Goal: Transaction & Acquisition: Purchase product/service

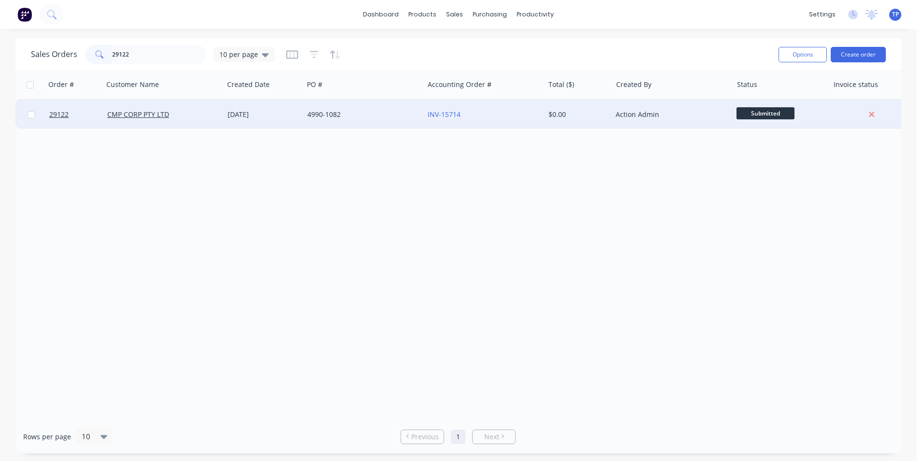
type input "29122"
click at [204, 119] on div "CMP CORP PTY LTD" at bounding box center [160, 115] width 107 height 10
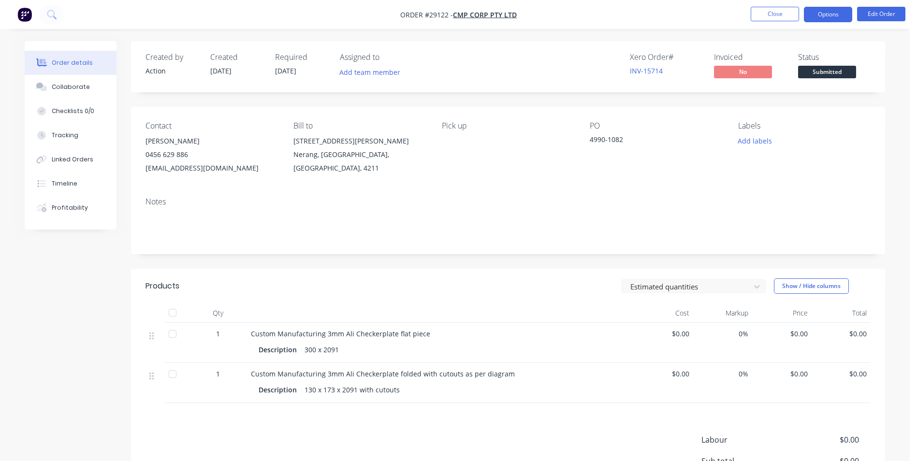
click at [818, 16] on button "Options" at bounding box center [828, 14] width 48 height 15
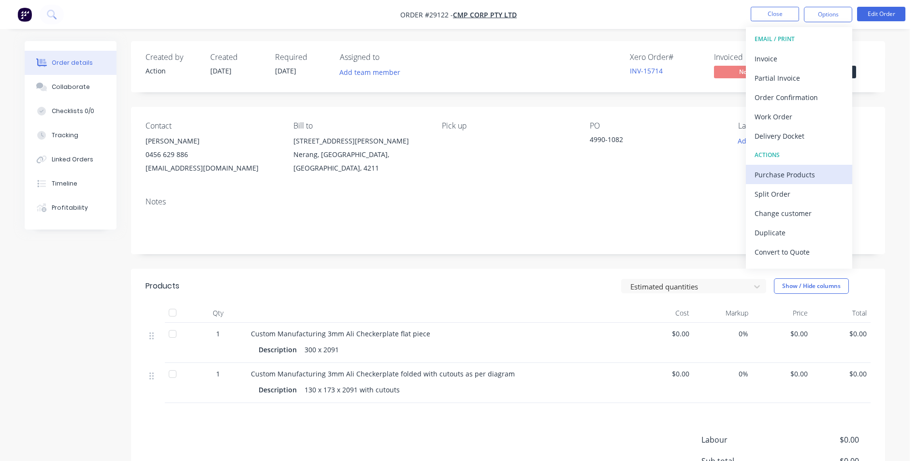
click at [781, 173] on div "Purchase Products" at bounding box center [798, 175] width 89 height 14
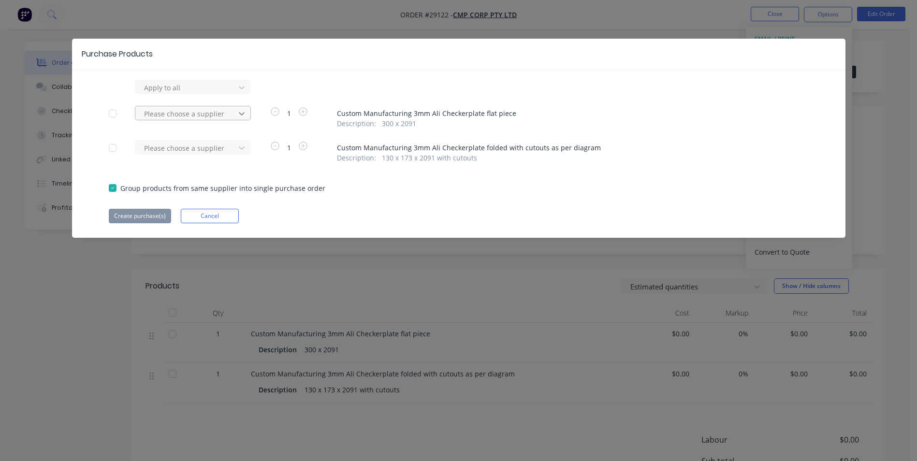
click at [244, 112] on icon at bounding box center [242, 114] width 10 height 10
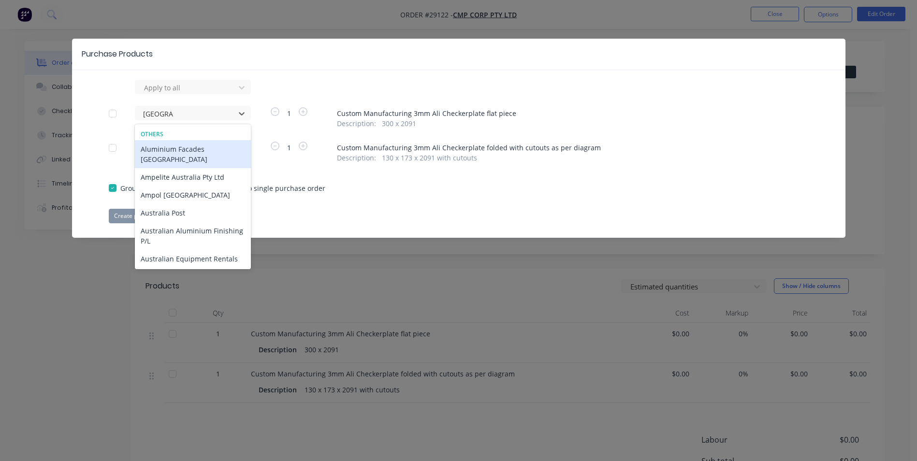
type input "australian"
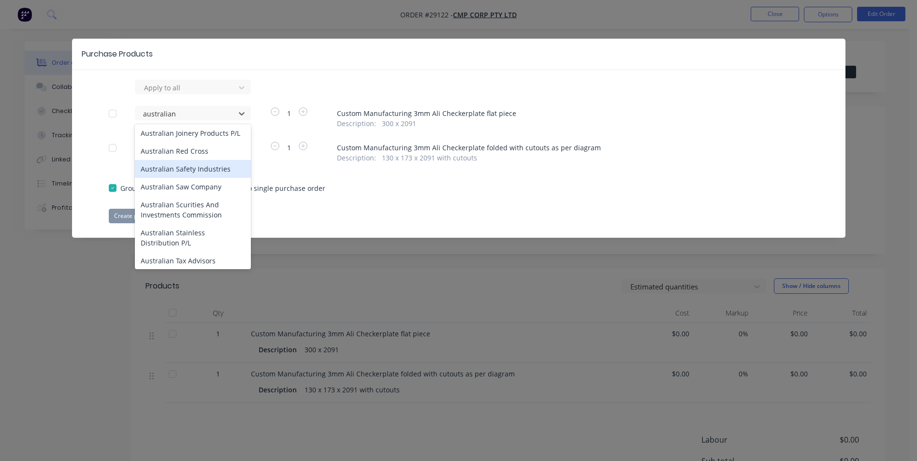
scroll to position [97, 0]
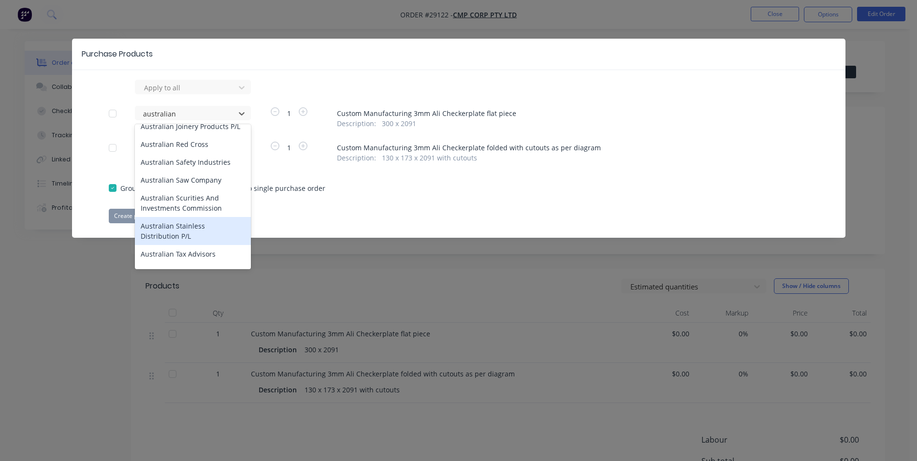
click at [164, 228] on div "Australian Stainless Distribution P/L" at bounding box center [193, 231] width 116 height 28
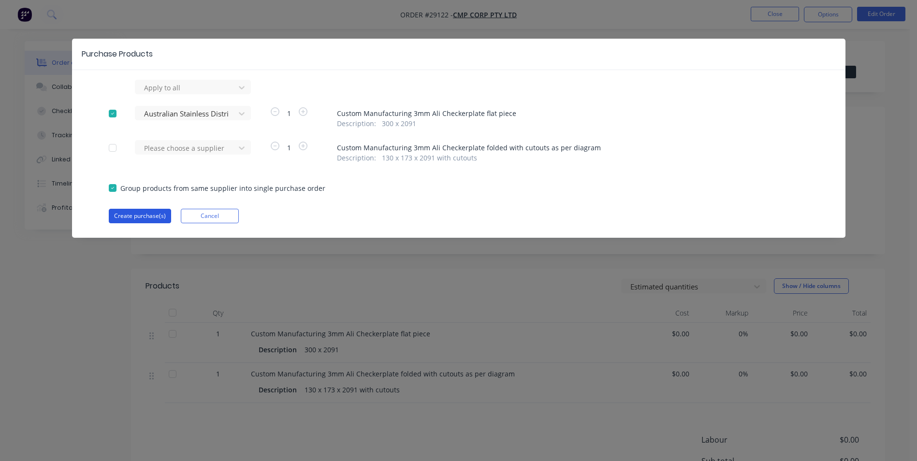
click at [147, 215] on button "Create purchase(s)" at bounding box center [140, 216] width 62 height 14
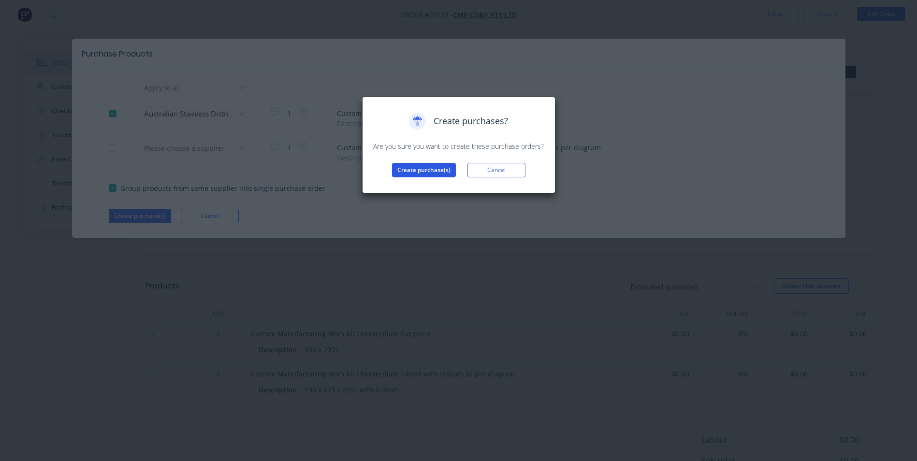
click at [426, 173] on button "Create purchase(s)" at bounding box center [424, 170] width 64 height 14
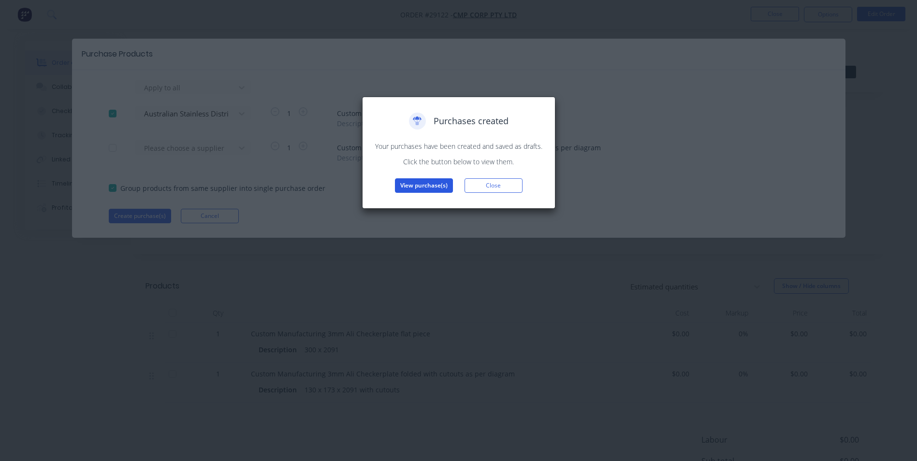
click at [423, 185] on button "View purchase(s)" at bounding box center [424, 185] width 58 height 14
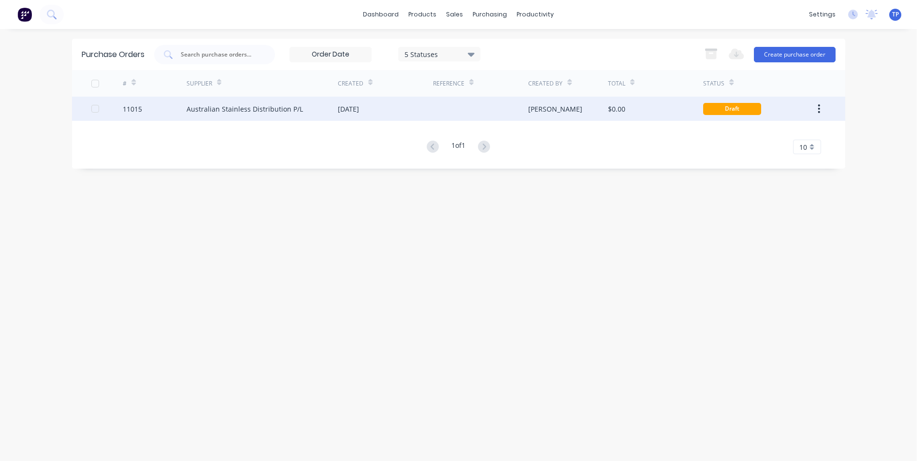
click at [316, 108] on div "Australian Stainless Distribution P/L" at bounding box center [262, 109] width 151 height 24
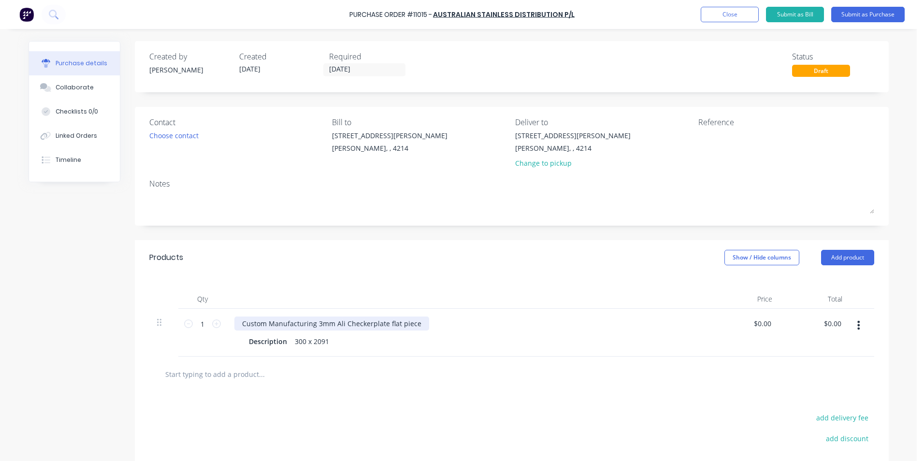
click at [415, 322] on div "Custom Manufacturing 3mm Ali Checkerplate flat piece" at bounding box center [331, 324] width 195 height 14
click at [294, 340] on div "300 x 2091" at bounding box center [312, 341] width 42 height 14
click at [328, 340] on div "1200 x 2091" at bounding box center [314, 341] width 46 height 14
click at [852, 14] on button "Submit as Purchase" at bounding box center [867, 14] width 73 height 15
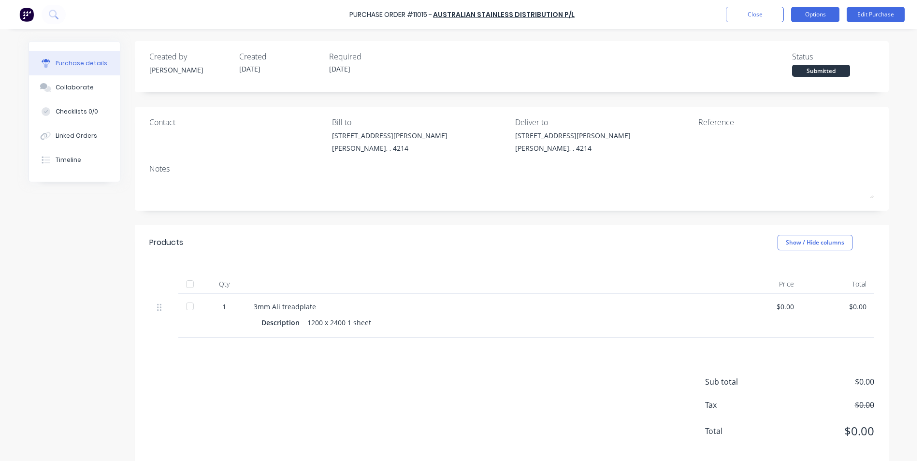
click at [818, 15] on button "Options" at bounding box center [815, 14] width 48 height 15
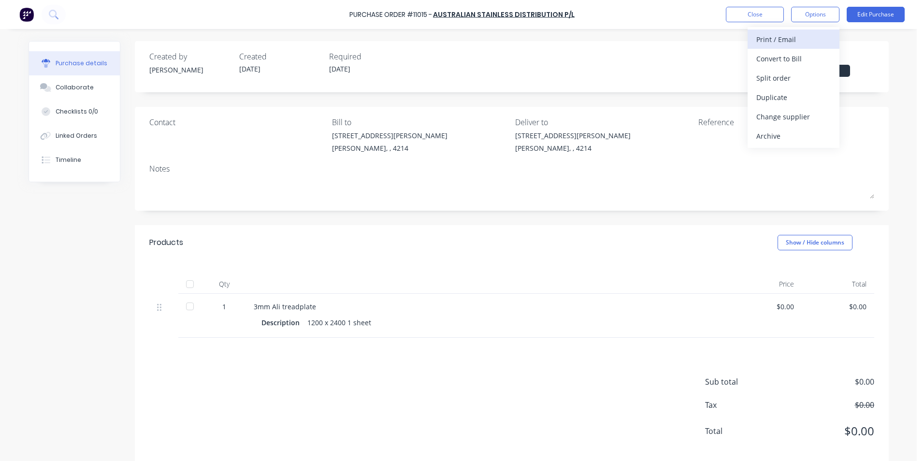
click at [788, 38] on div "Print / Email" at bounding box center [793, 39] width 74 height 14
click at [787, 74] on div "Without pricing" at bounding box center [793, 78] width 74 height 14
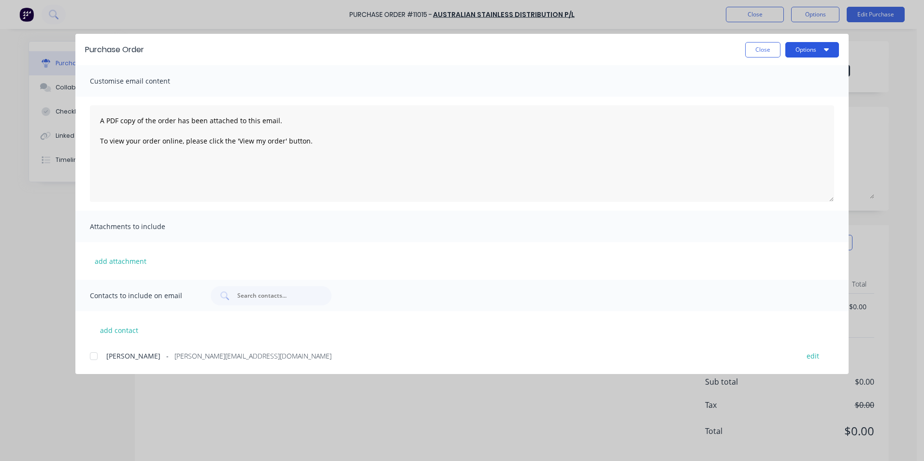
click at [802, 47] on button "Options" at bounding box center [812, 49] width 54 height 15
click at [791, 93] on div "Print" at bounding box center [793, 94] width 74 height 14
click at [758, 47] on button "Close" at bounding box center [762, 49] width 35 height 15
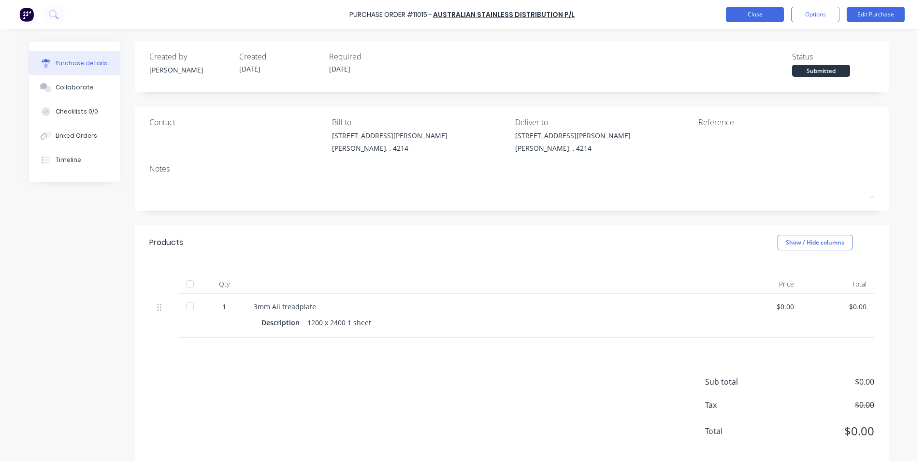
click at [773, 16] on button "Close" at bounding box center [755, 14] width 58 height 15
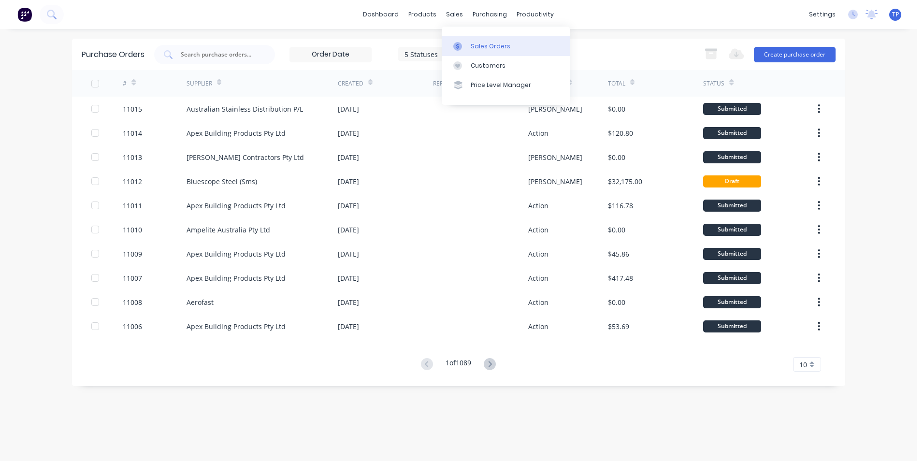
click at [488, 44] on div "Sales Orders" at bounding box center [491, 46] width 40 height 9
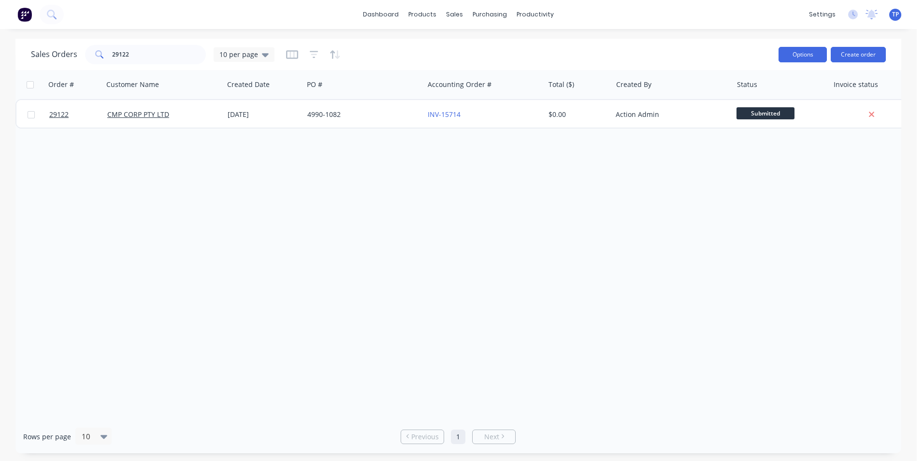
click at [809, 57] on button "Options" at bounding box center [803, 54] width 48 height 15
click at [743, 44] on div "Sales Orders 29122 10 per page" at bounding box center [401, 55] width 740 height 24
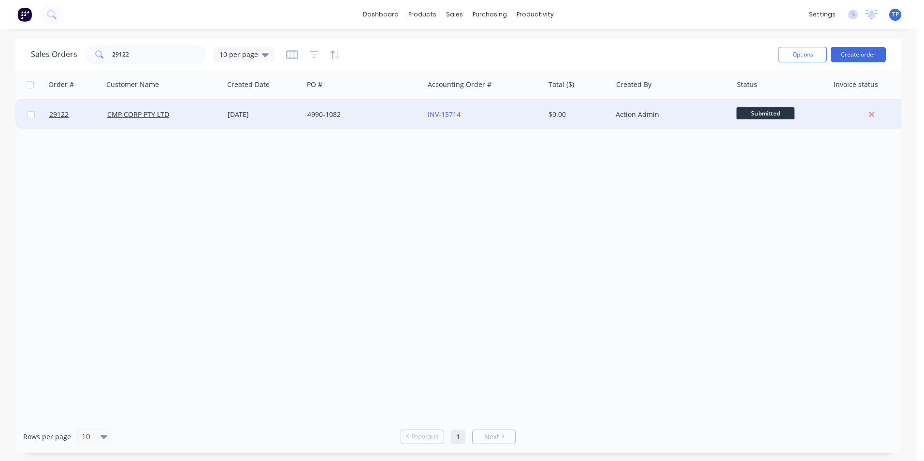
click at [361, 107] on div "4990-1082" at bounding box center [363, 114] width 120 height 29
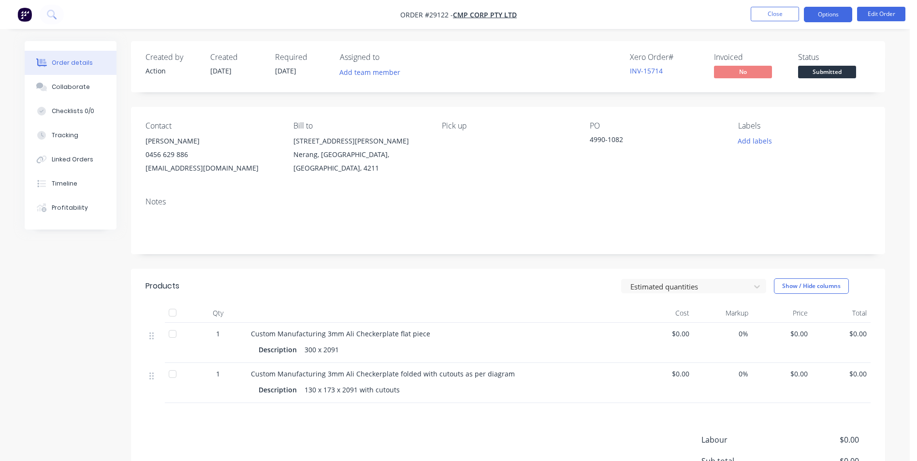
click at [835, 15] on button "Options" at bounding box center [828, 14] width 48 height 15
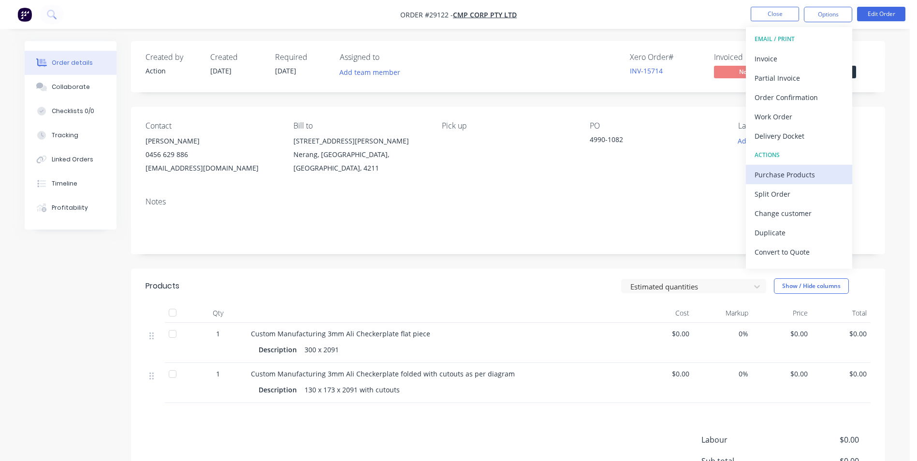
click at [782, 171] on div "Purchase Products" at bounding box center [798, 175] width 89 height 14
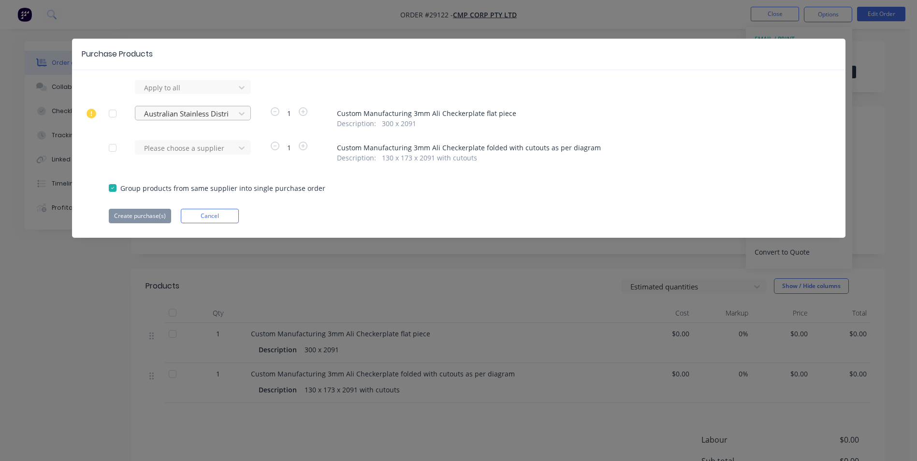
click at [167, 111] on div at bounding box center [186, 114] width 87 height 12
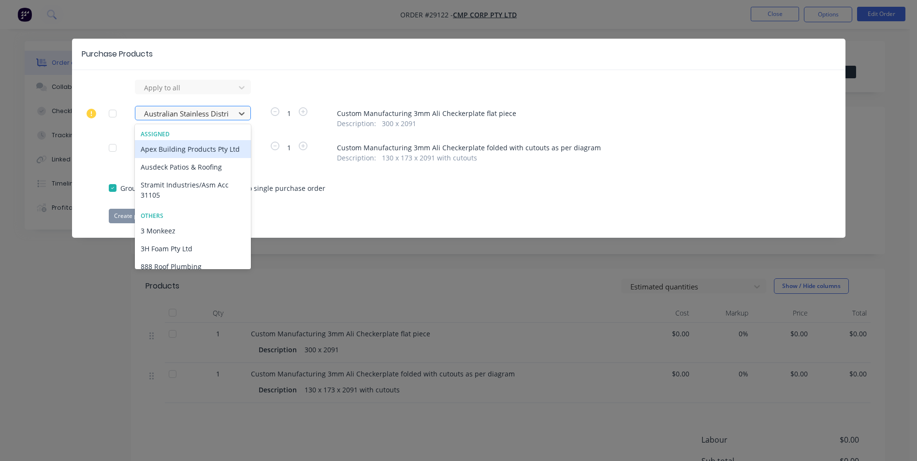
click at [166, 111] on div at bounding box center [186, 114] width 87 height 12
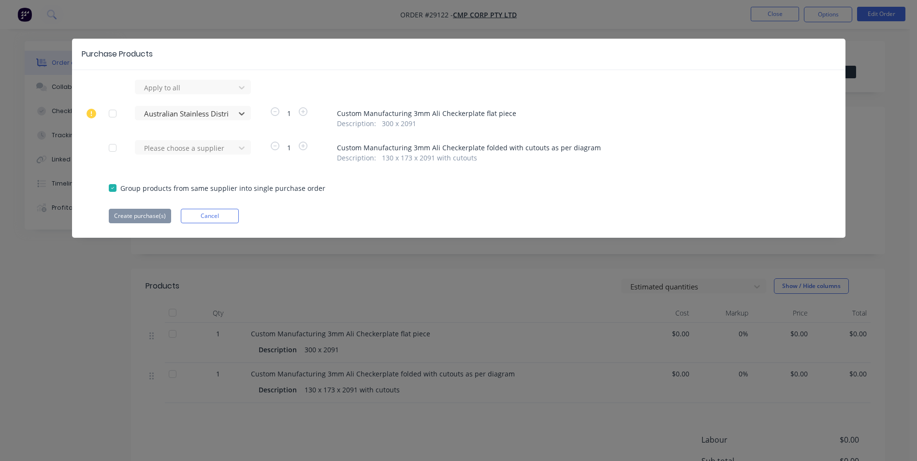
click at [441, 125] on div "Description : 300 x 2091" at bounding box center [573, 123] width 472 height 10
click at [202, 211] on button "Cancel" at bounding box center [210, 216] width 58 height 14
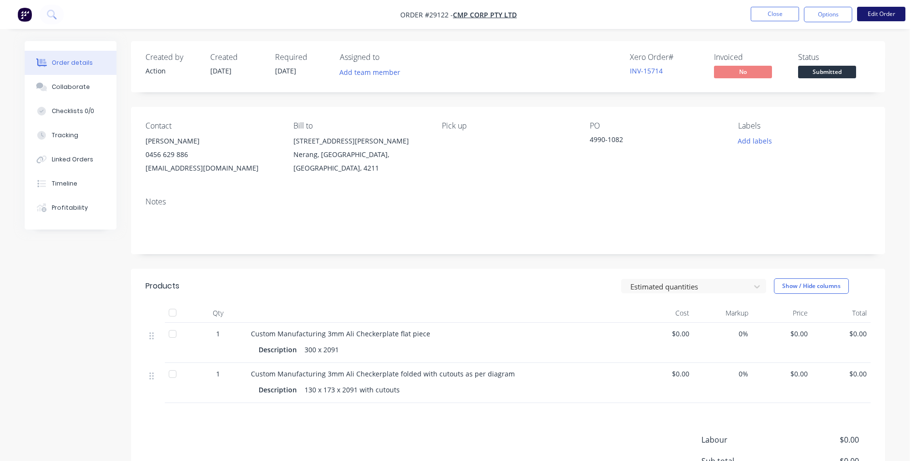
click at [885, 14] on button "Edit Order" at bounding box center [881, 14] width 48 height 14
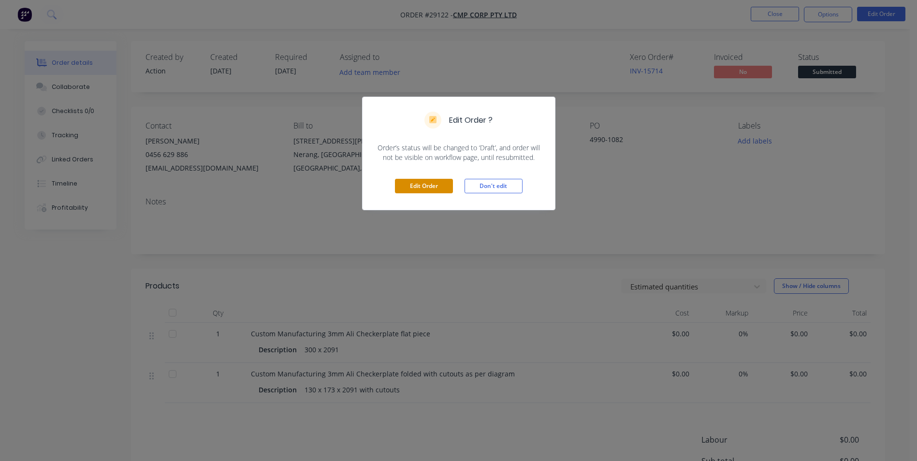
click at [427, 186] on button "Edit Order" at bounding box center [424, 186] width 58 height 14
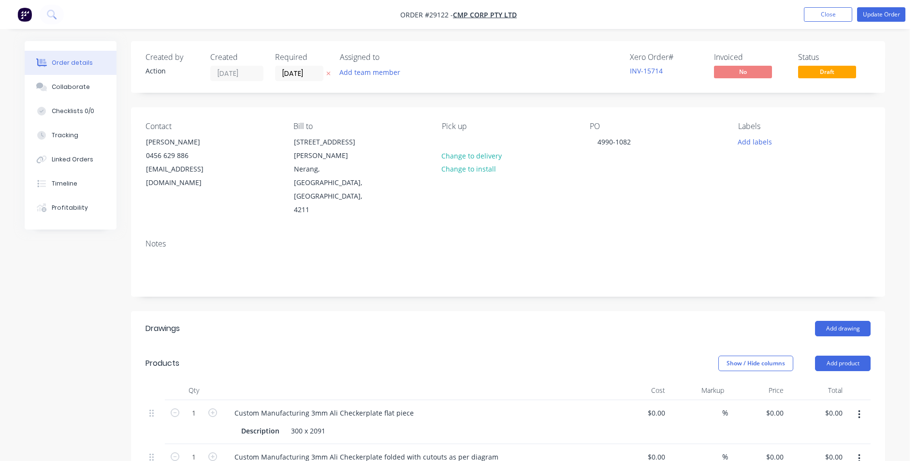
click at [861, 406] on button "button" at bounding box center [859, 414] width 23 height 17
click at [736, 32] on div "Order details Collaborate Checklists 0/0 Tracking Linked Orders Timeline Profit…" at bounding box center [455, 383] width 910 height 766
click at [314, 71] on input "[DATE]" at bounding box center [298, 73] width 47 height 14
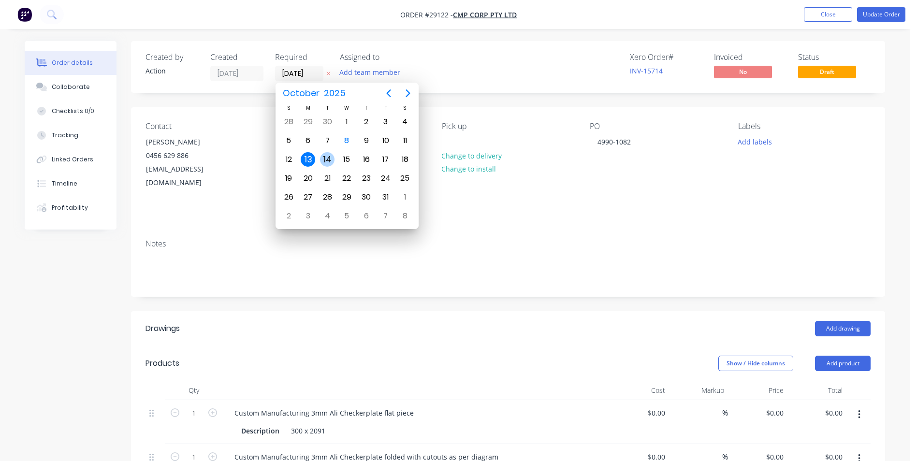
click at [321, 160] on div "14" at bounding box center [327, 159] width 14 height 14
type input "[DATE]"
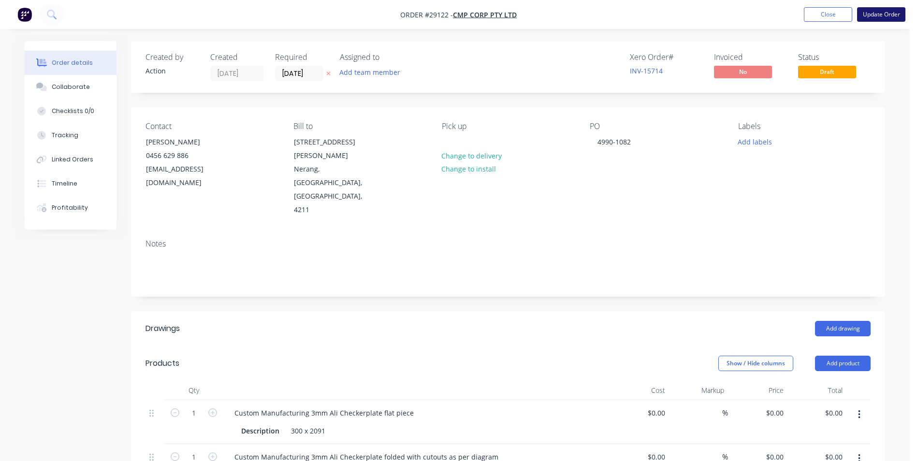
click at [879, 13] on button "Update Order" at bounding box center [881, 14] width 48 height 14
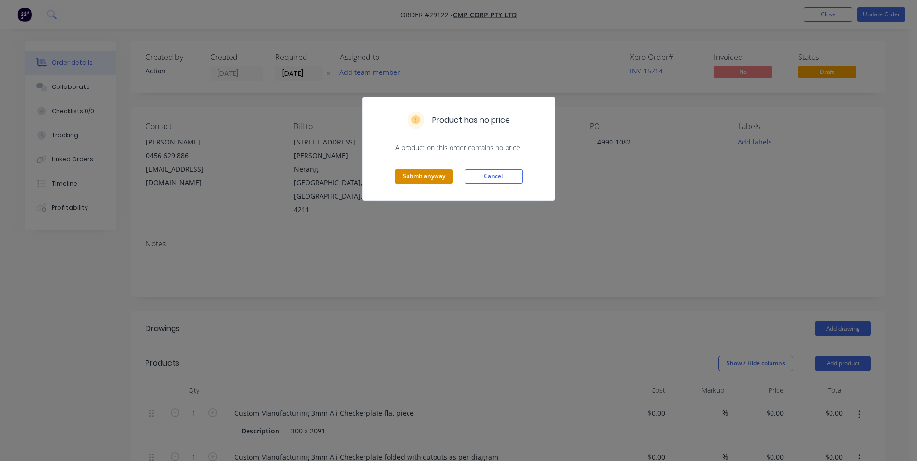
click at [442, 175] on button "Submit anyway" at bounding box center [424, 176] width 58 height 14
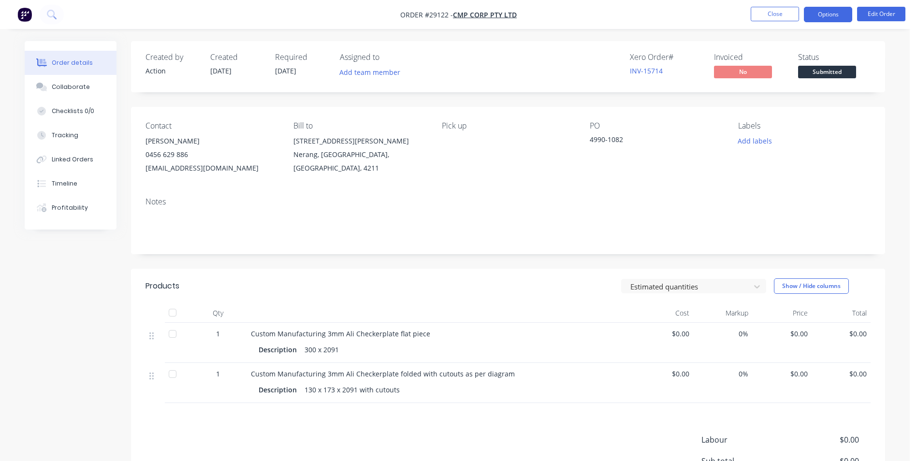
click at [834, 13] on button "Options" at bounding box center [828, 14] width 48 height 15
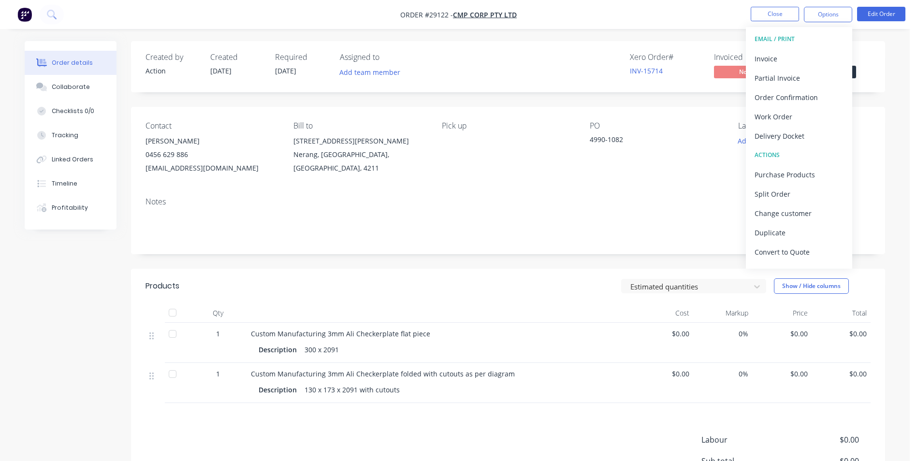
drag, startPoint x: 84, startPoint y: 268, endPoint x: 78, endPoint y: 257, distance: 12.1
click at [84, 268] on div "Created by Action Created [DATE] Required [DATE] Assigned to Add team member Xe…" at bounding box center [455, 308] width 860 height 534
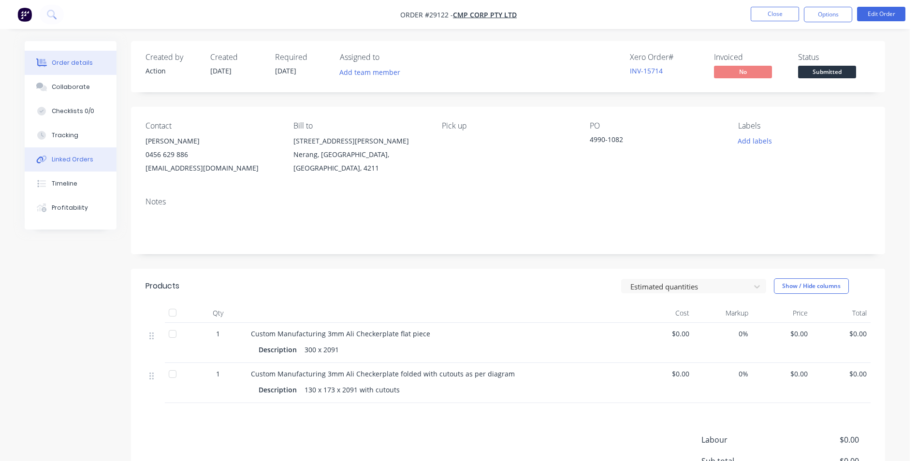
click at [68, 159] on div "Linked Orders" at bounding box center [73, 159] width 42 height 9
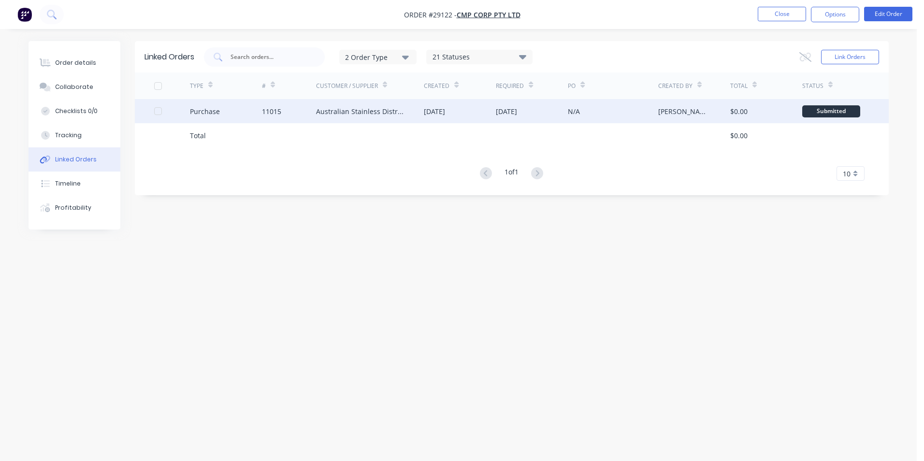
click at [295, 113] on div "11015" at bounding box center [289, 111] width 54 height 24
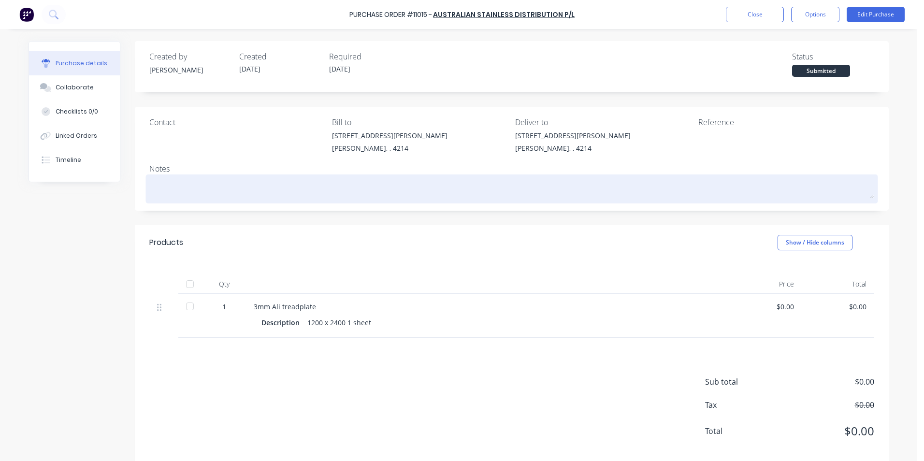
click at [196, 188] on textarea at bounding box center [511, 188] width 725 height 22
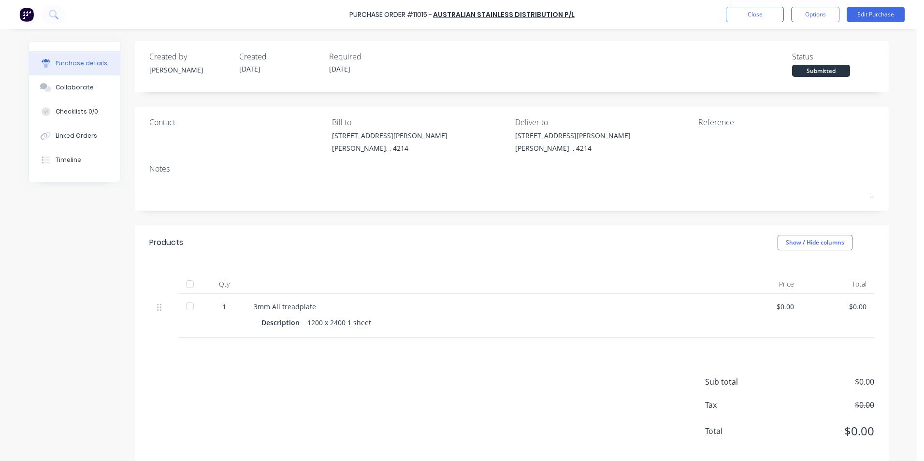
type textarea "x"
type textarea "C"
type textarea "x"
type textarea "CM"
type textarea "x"
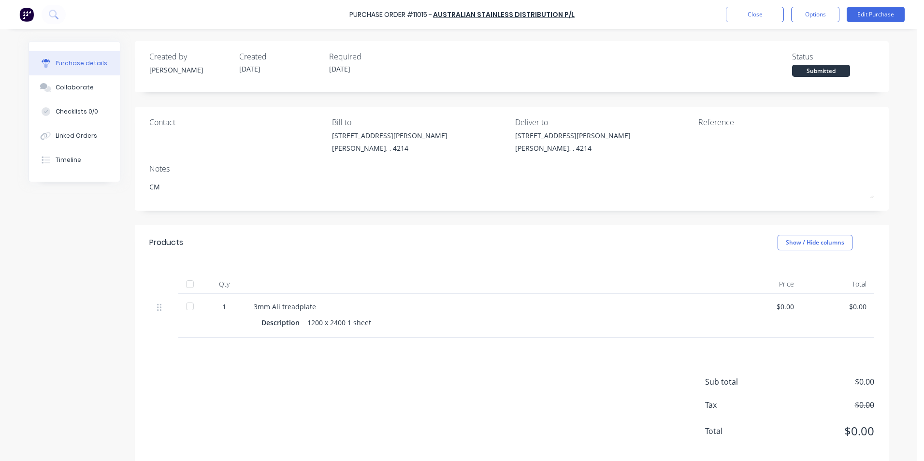
type textarea "CMP"
type textarea "x"
type textarea "CMP"
type textarea "x"
type textarea "CMP #"
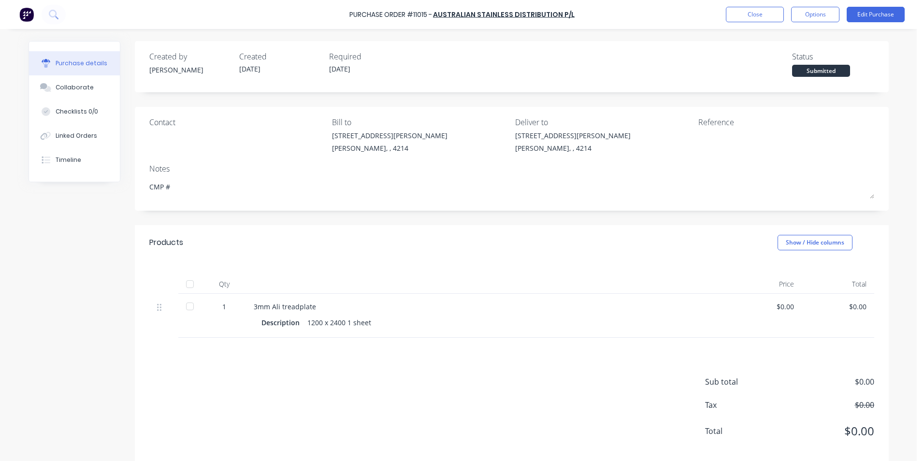
type textarea "x"
type textarea "CMP #2"
type textarea "x"
type textarea "CMP #29"
type textarea "x"
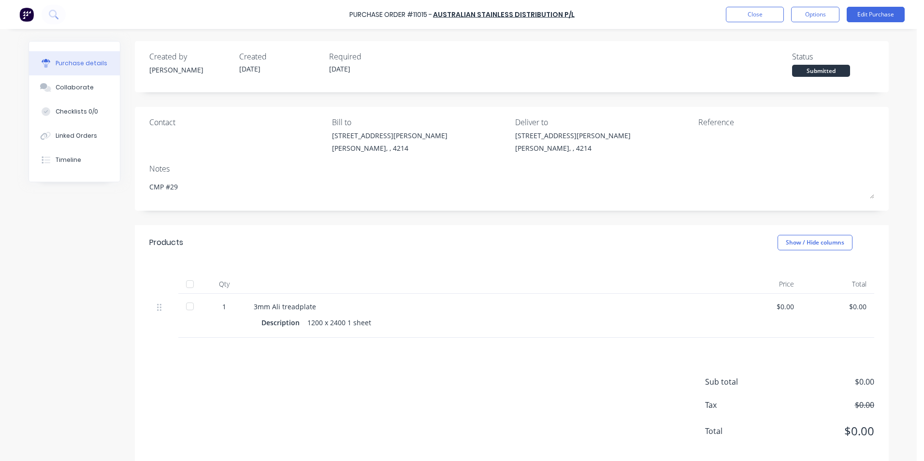
type textarea "CMP #291"
type textarea "x"
type textarea "CMP #2912"
type textarea "x"
type textarea "CMP #29122"
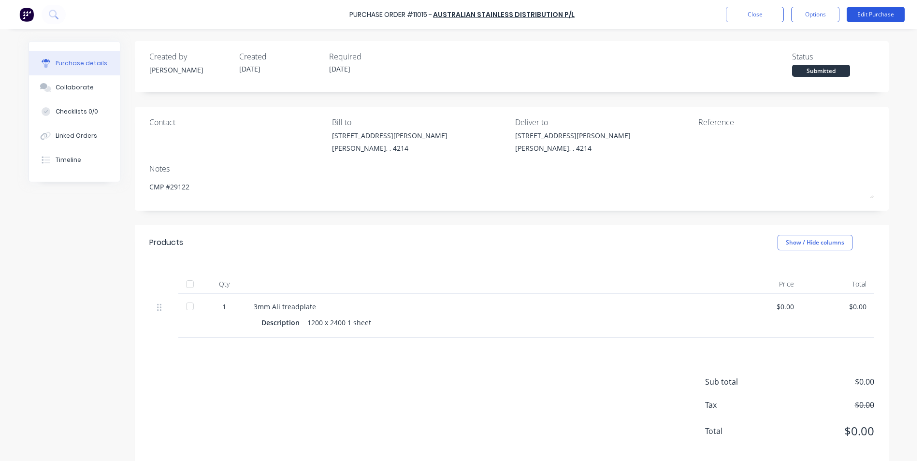
type textarea "x"
type textarea "CMP #29122"
click at [855, 15] on button "Edit Purchase" at bounding box center [876, 14] width 58 height 15
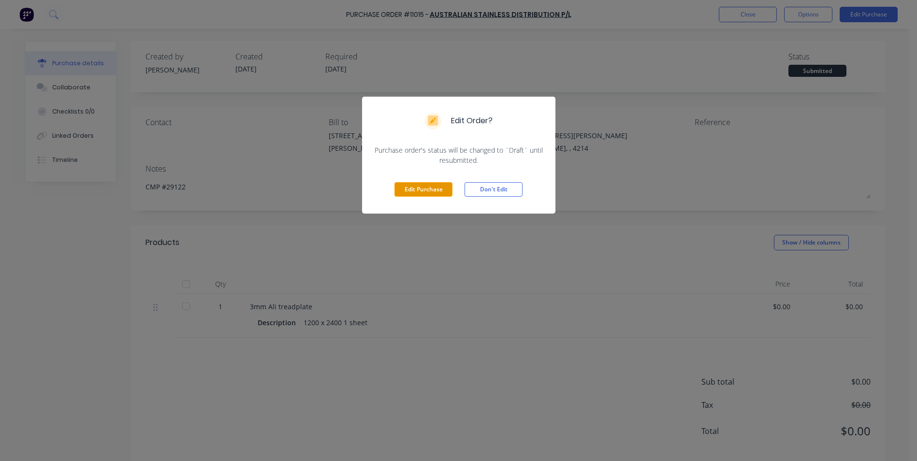
click at [447, 185] on button "Edit Purchase" at bounding box center [423, 189] width 58 height 14
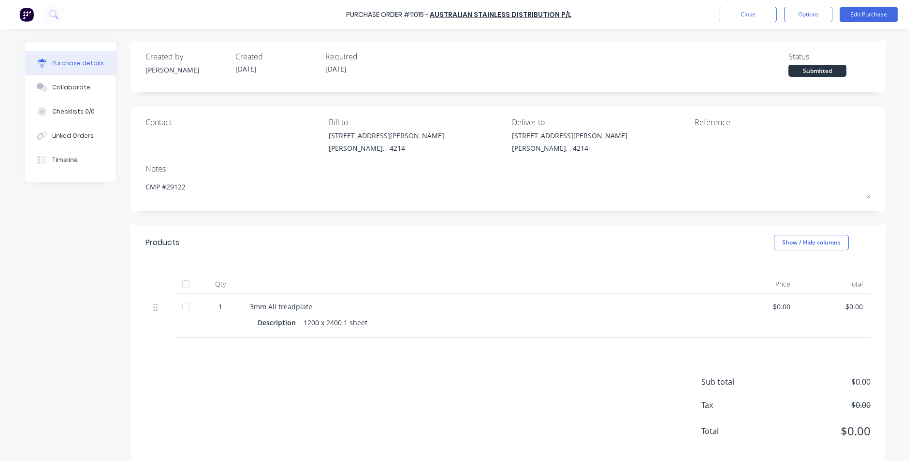
type textarea "x"
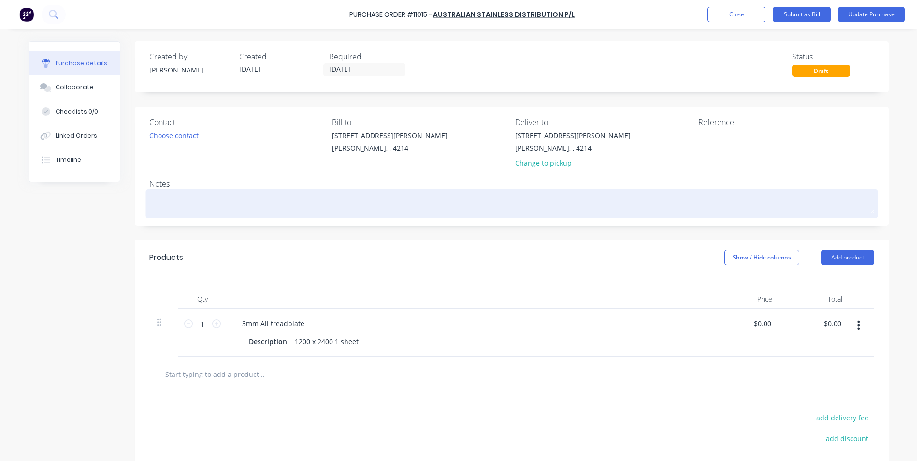
click at [210, 194] on textarea at bounding box center [511, 203] width 725 height 22
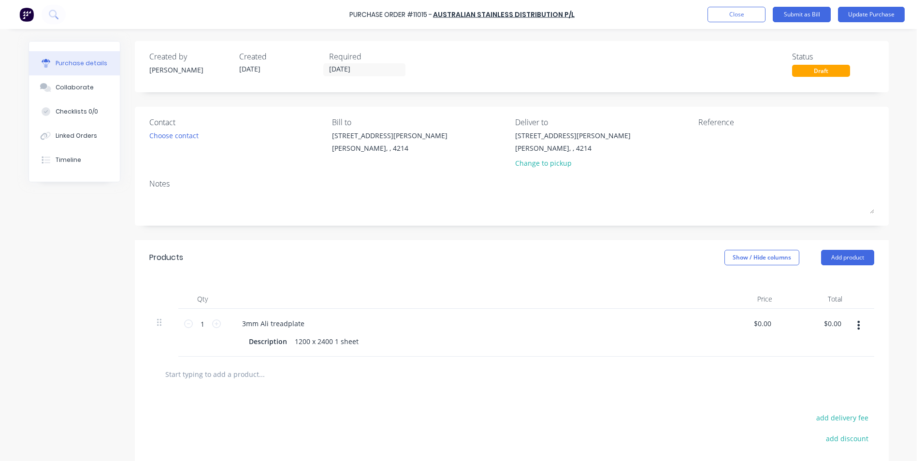
type textarea "x"
type textarea "C"
type textarea "x"
type textarea "CM"
type textarea "x"
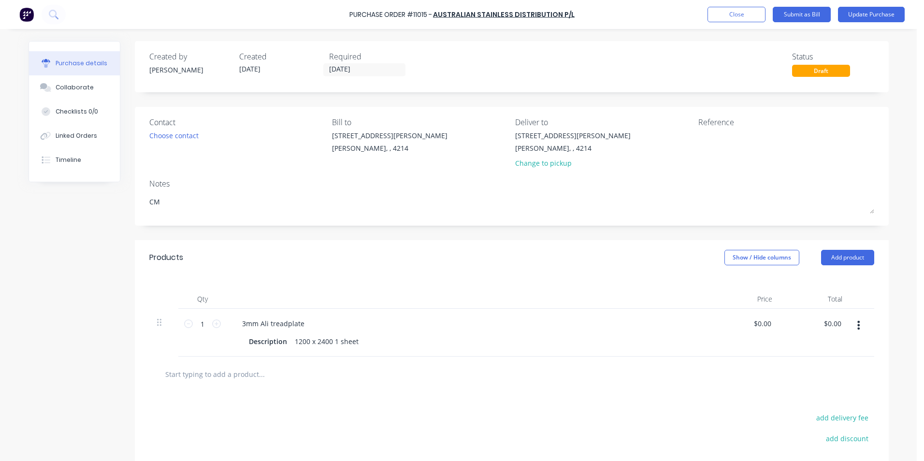
type textarea "CMP"
type textarea "x"
type textarea "CMP"
type textarea "x"
type textarea "CMP #"
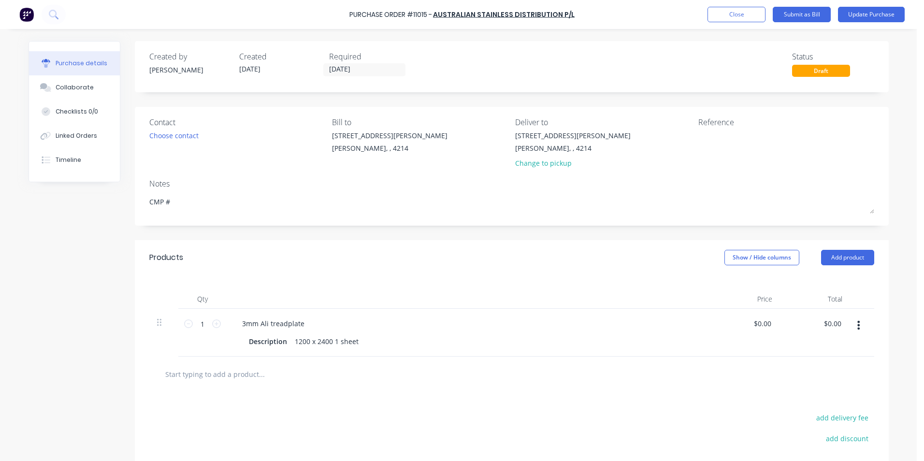
type textarea "x"
type textarea "CMP #2"
type textarea "x"
type textarea "CMP #29"
type textarea "x"
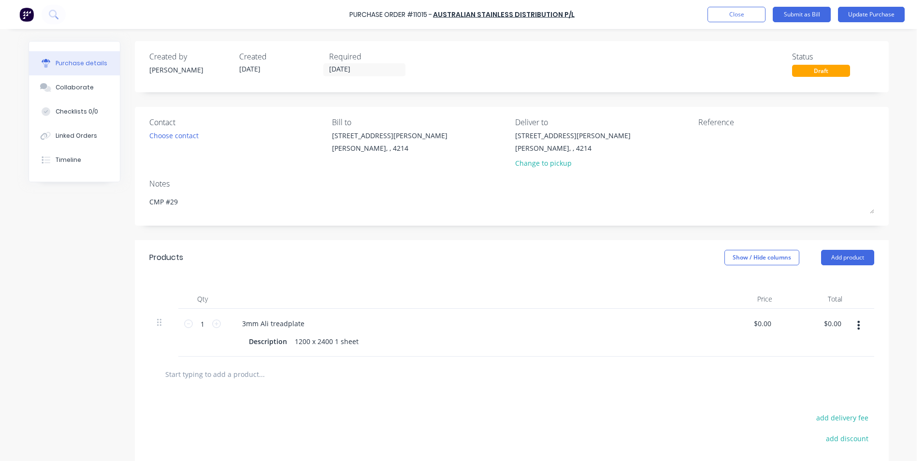
type textarea "CMP #291"
type textarea "x"
type textarea "CMP #2912"
type textarea "x"
type textarea "CMP #29122"
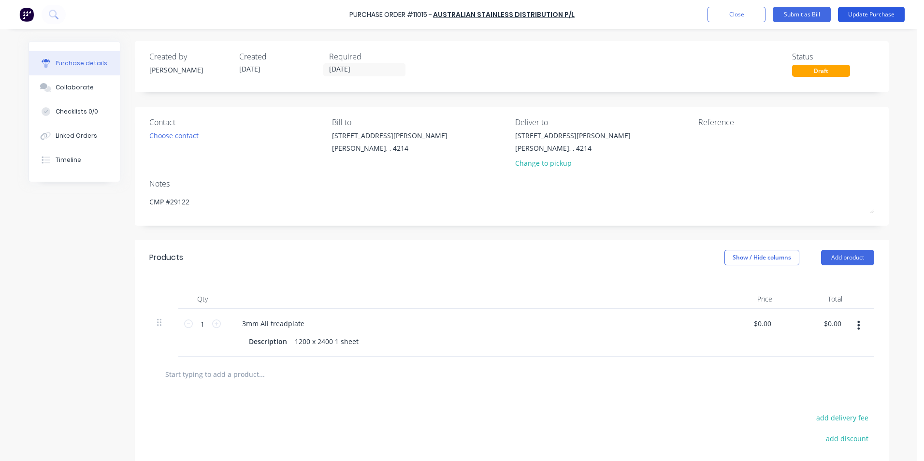
type textarea "x"
type textarea "CMP #29122"
drag, startPoint x: 877, startPoint y: 14, endPoint x: 844, endPoint y: 20, distance: 33.9
click at [877, 14] on button "Update Purchase" at bounding box center [871, 14] width 67 height 15
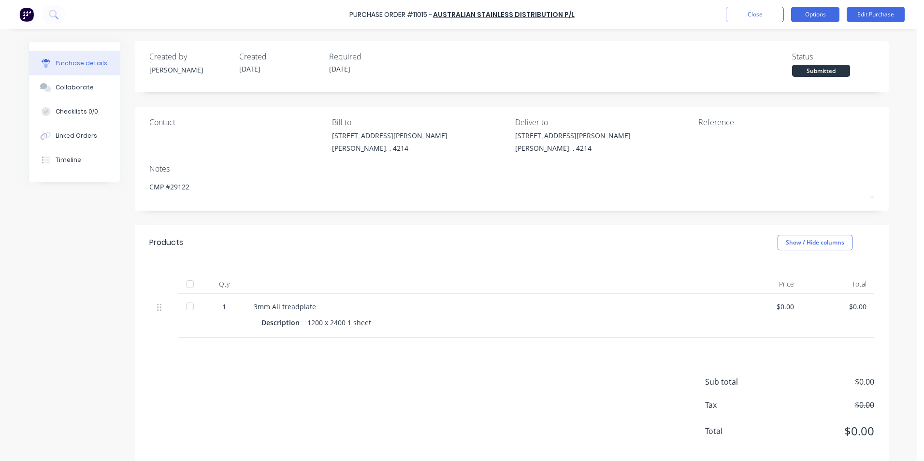
click at [808, 18] on button "Options" at bounding box center [815, 14] width 48 height 15
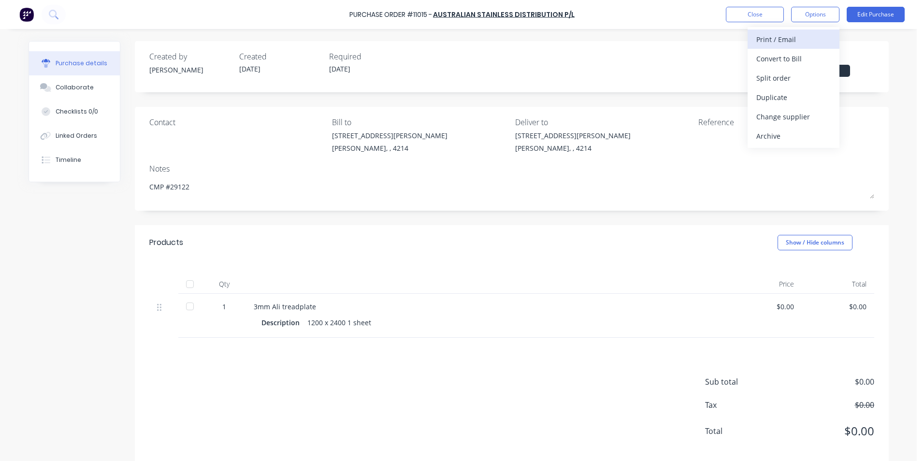
click at [773, 38] on div "Print / Email" at bounding box center [793, 39] width 74 height 14
click at [773, 77] on div "Without pricing" at bounding box center [793, 78] width 74 height 14
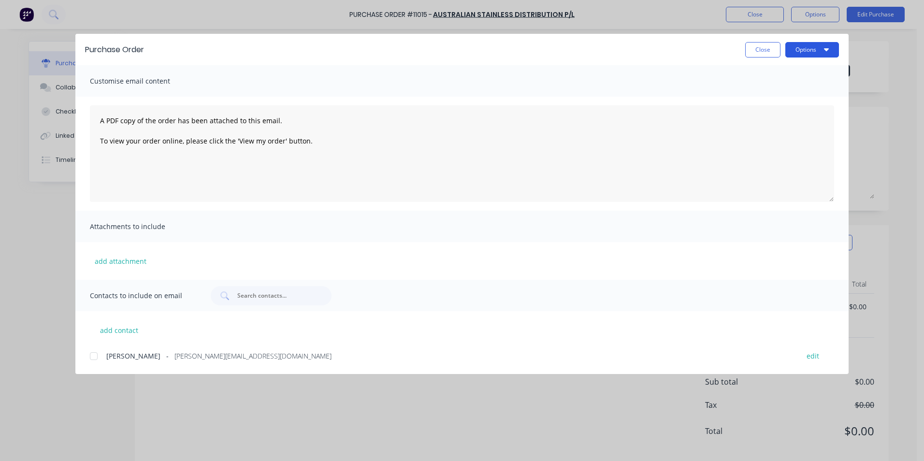
click at [801, 52] on button "Options" at bounding box center [812, 49] width 54 height 15
click at [780, 89] on div "Print" at bounding box center [793, 94] width 74 height 14
click at [753, 48] on button "Close" at bounding box center [762, 49] width 35 height 15
type textarea "x"
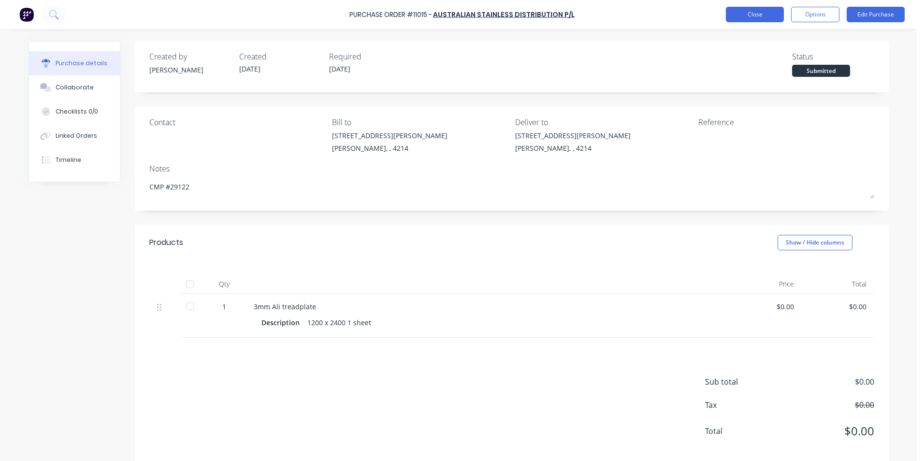
click at [741, 13] on button "Close" at bounding box center [755, 14] width 58 height 15
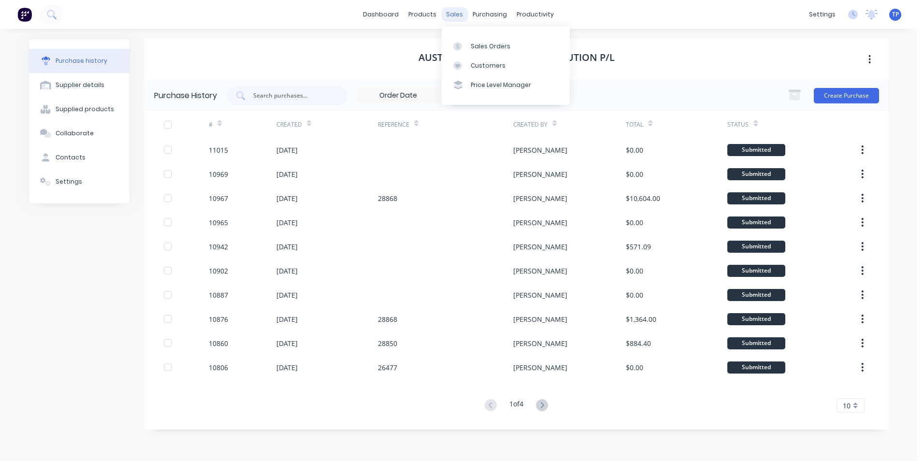
click at [459, 13] on div "sales" at bounding box center [454, 14] width 27 height 14
click at [477, 47] on div "Sales Orders" at bounding box center [491, 46] width 40 height 9
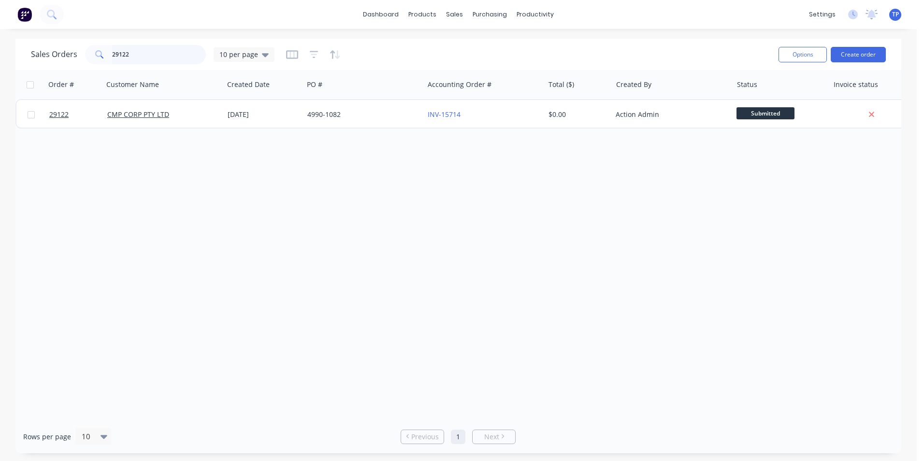
click at [172, 55] on input "29122" at bounding box center [159, 54] width 94 height 19
type input "2"
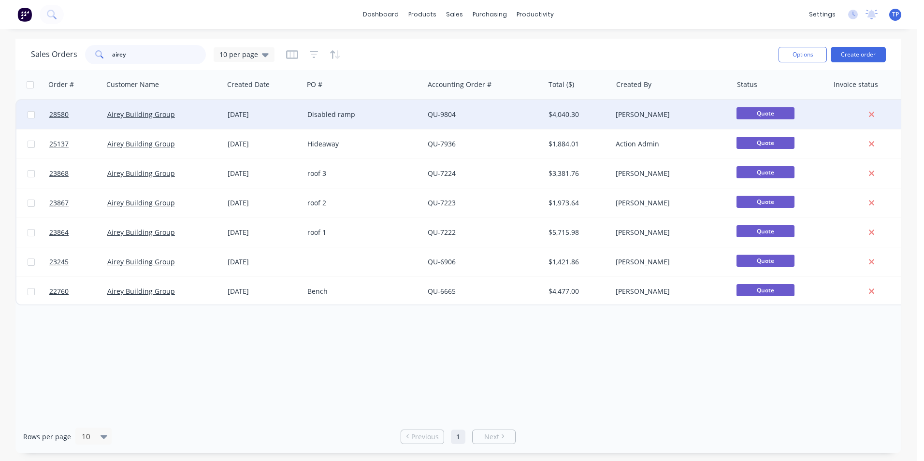
type input "airey"
click at [493, 111] on div "QU-9804" at bounding box center [481, 115] width 107 height 10
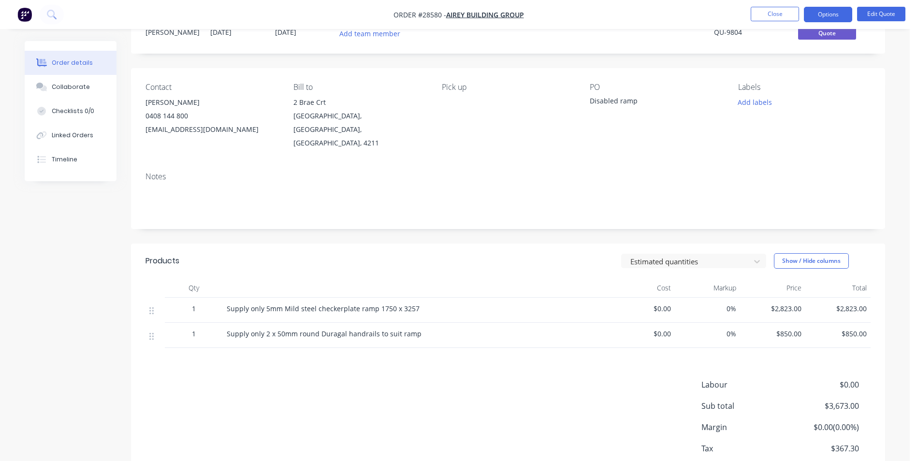
scroll to position [84, 0]
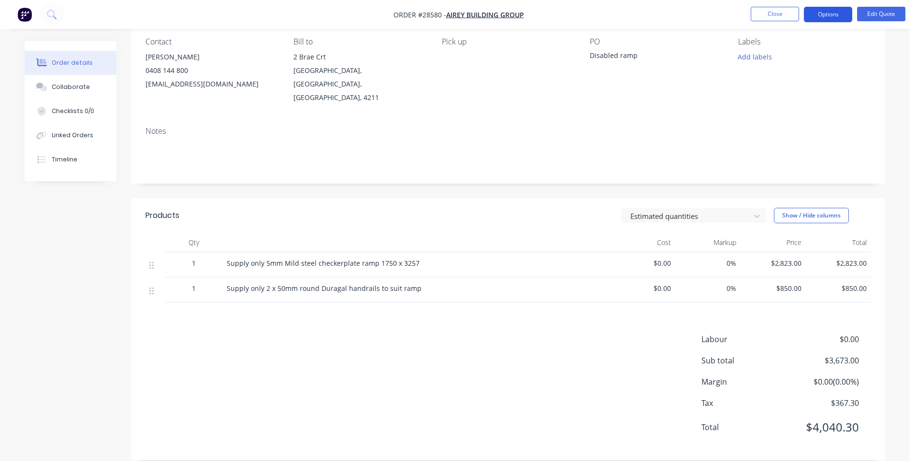
click at [839, 16] on button "Options" at bounding box center [828, 14] width 48 height 15
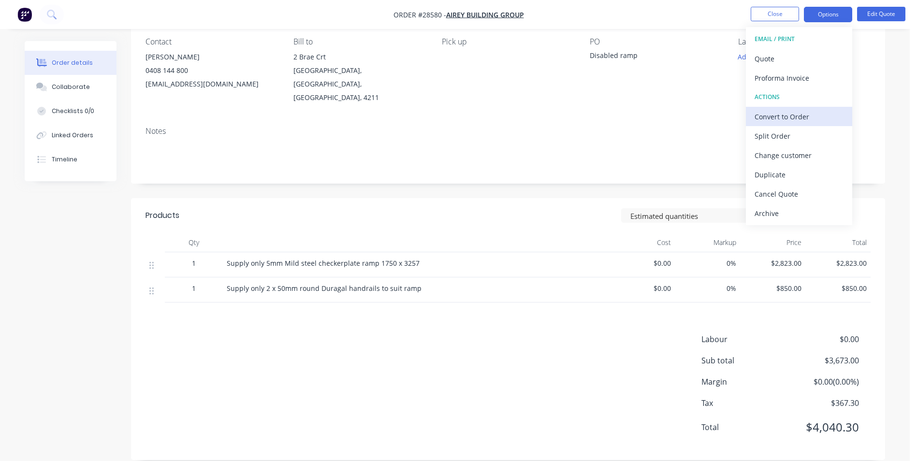
click at [784, 116] on div "Convert to Order" at bounding box center [798, 117] width 89 height 14
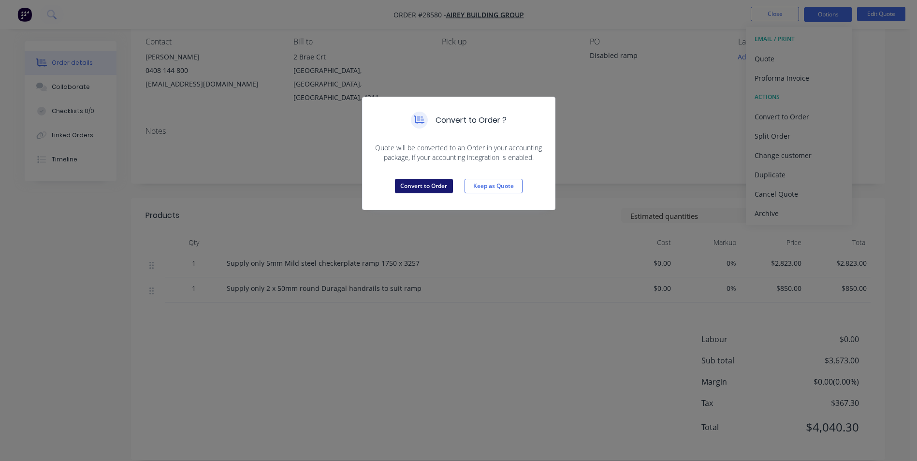
click at [429, 183] on button "Convert to Order" at bounding box center [424, 186] width 58 height 14
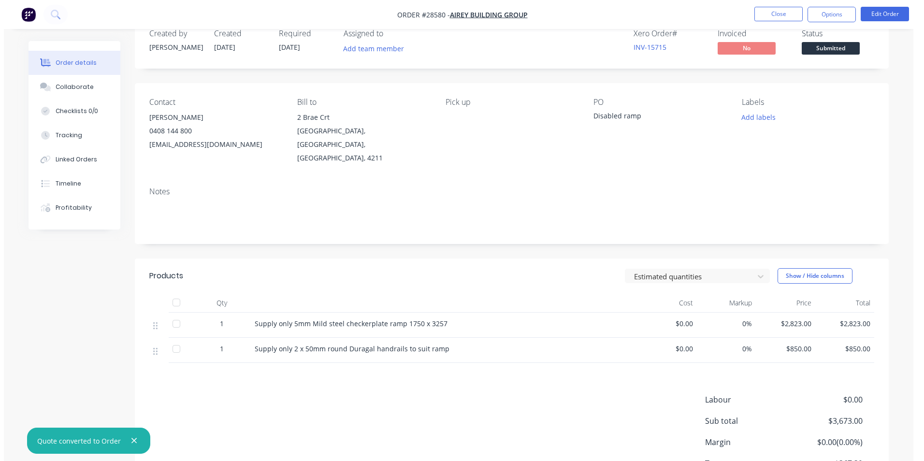
scroll to position [0, 0]
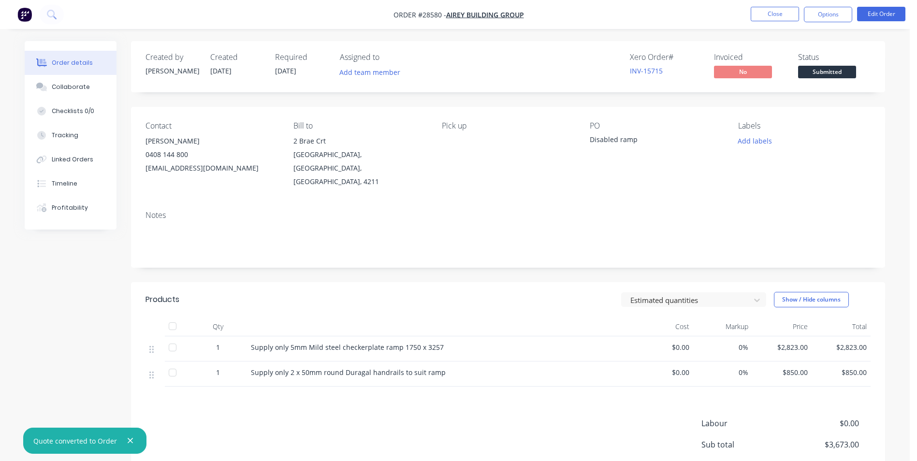
click at [304, 72] on div "Required [DATE]" at bounding box center [301, 67] width 53 height 28
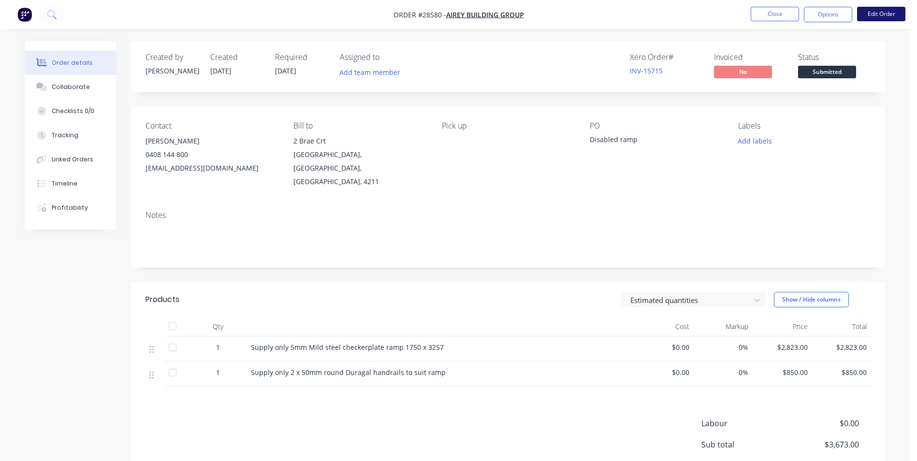
click at [870, 13] on button "Edit Order" at bounding box center [881, 14] width 48 height 14
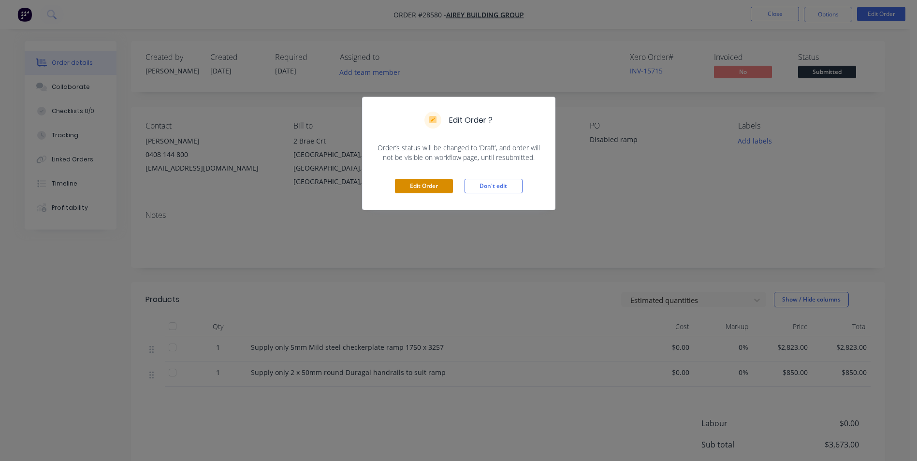
click at [443, 184] on button "Edit Order" at bounding box center [424, 186] width 58 height 14
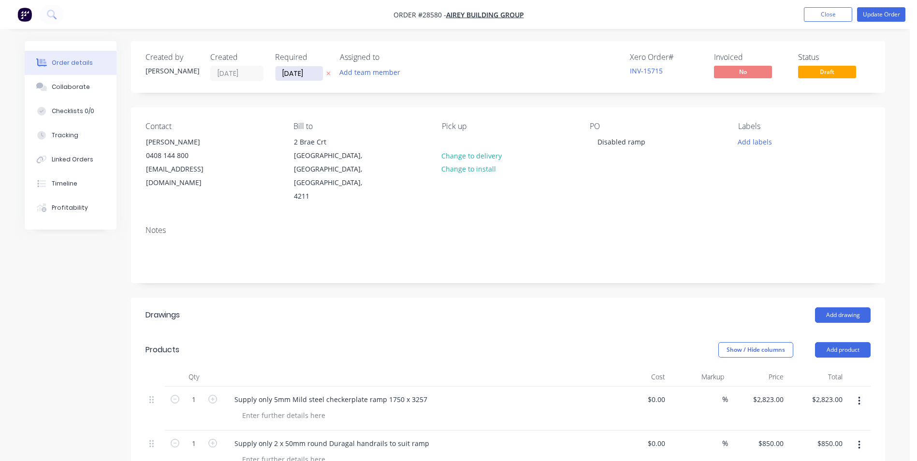
click at [314, 74] on input "[DATE]" at bounding box center [298, 73] width 47 height 14
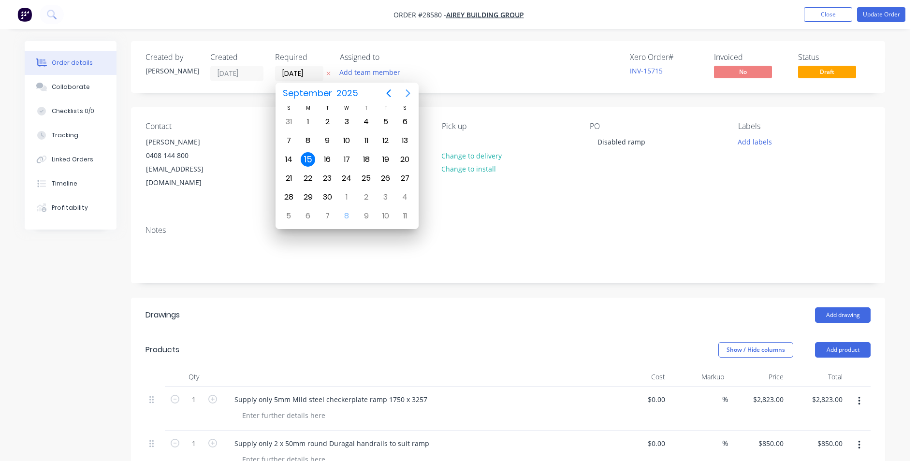
click at [410, 92] on icon "Next page" at bounding box center [408, 93] width 12 height 12
click at [385, 162] on div "17" at bounding box center [385, 159] width 14 height 14
type input "[DATE]"
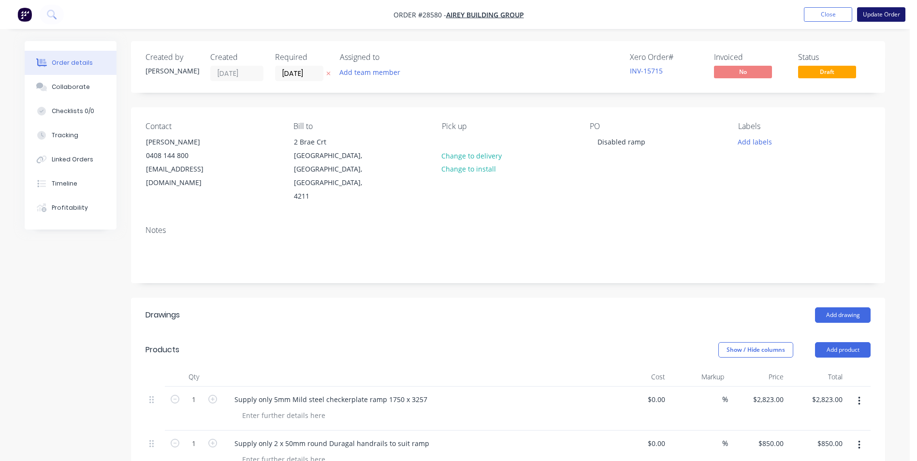
click at [871, 14] on button "Update Order" at bounding box center [881, 14] width 48 height 14
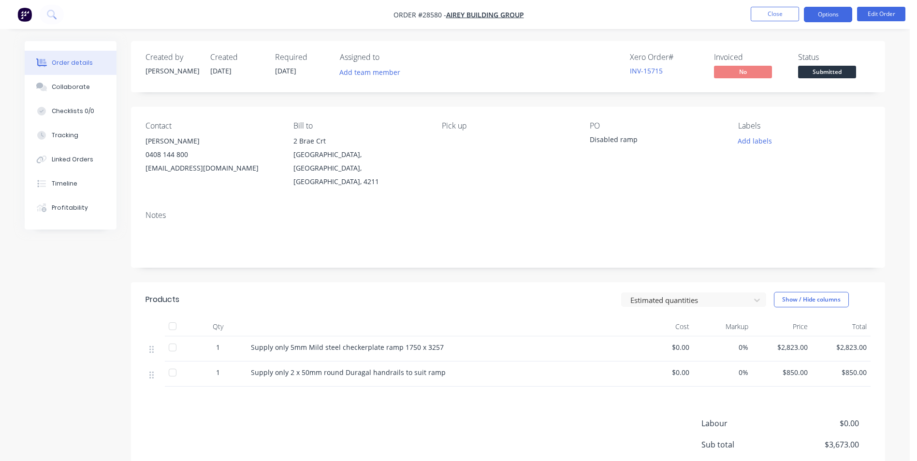
click at [836, 15] on button "Options" at bounding box center [828, 14] width 48 height 15
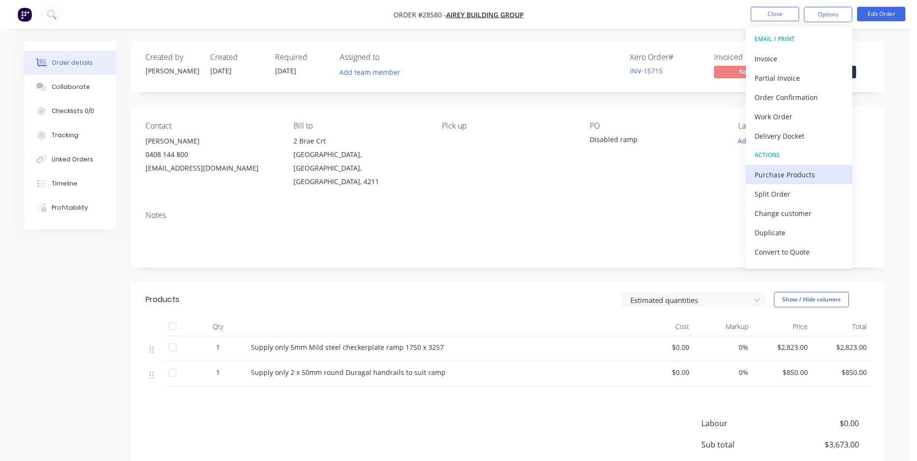
click at [774, 176] on div "Purchase Products" at bounding box center [798, 175] width 89 height 14
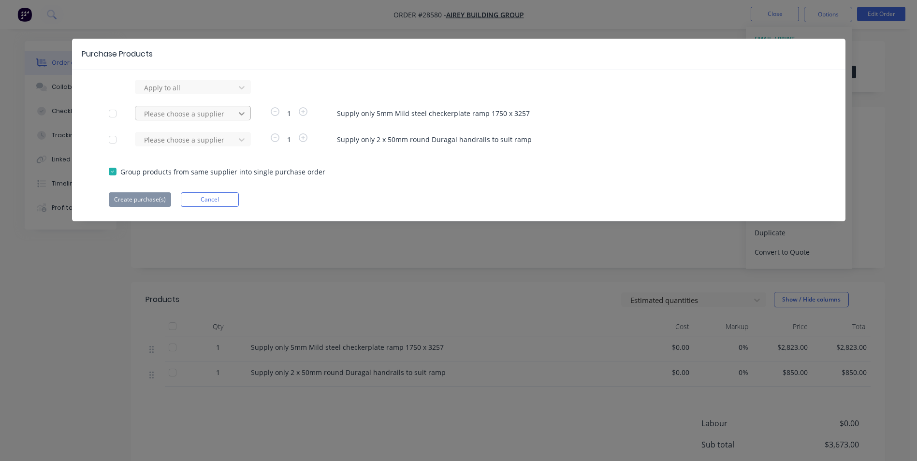
click at [241, 112] on icon at bounding box center [242, 114] width 10 height 10
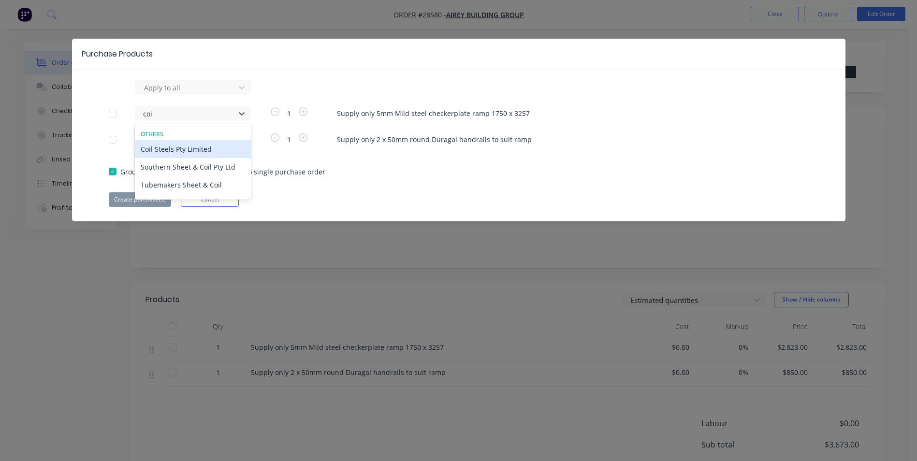
type input "coil"
click at [200, 147] on div "Coil Steels Pty Limited" at bounding box center [193, 149] width 116 height 18
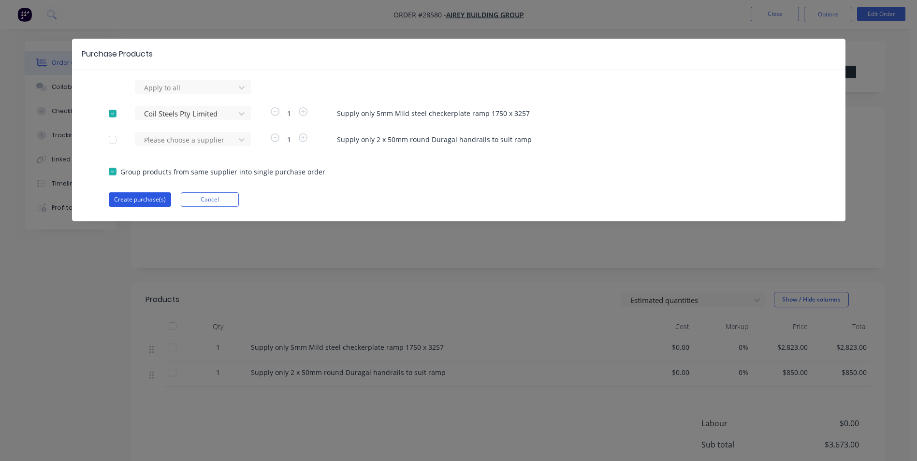
click at [155, 198] on button "Create purchase(s)" at bounding box center [140, 199] width 62 height 14
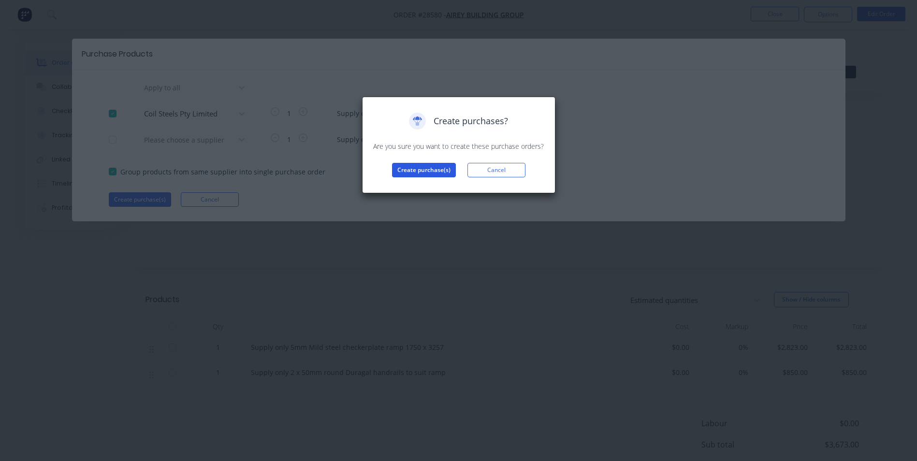
click at [400, 169] on button "Create purchase(s)" at bounding box center [424, 170] width 64 height 14
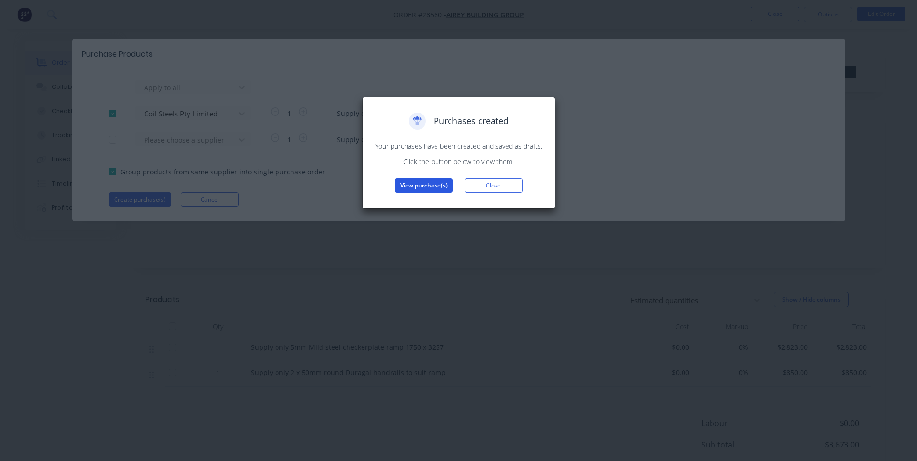
click at [409, 184] on button "View purchase(s)" at bounding box center [424, 185] width 58 height 14
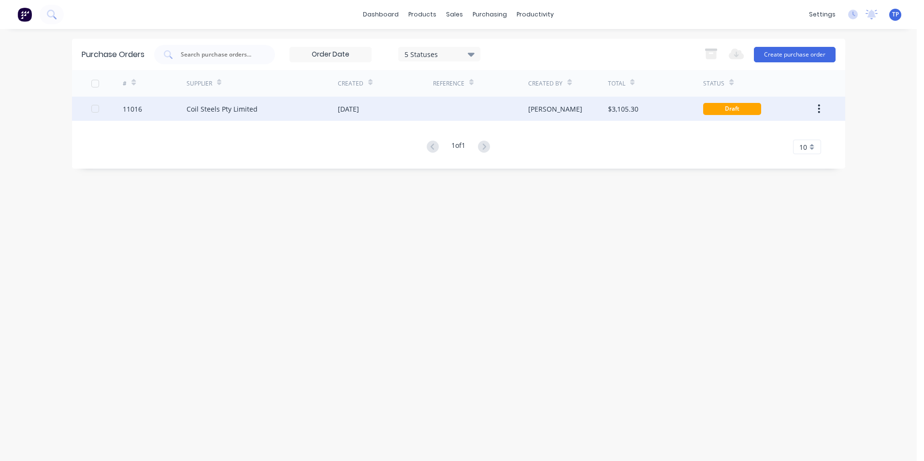
click at [310, 111] on div "Coil Steels Pty Limited" at bounding box center [262, 109] width 151 height 24
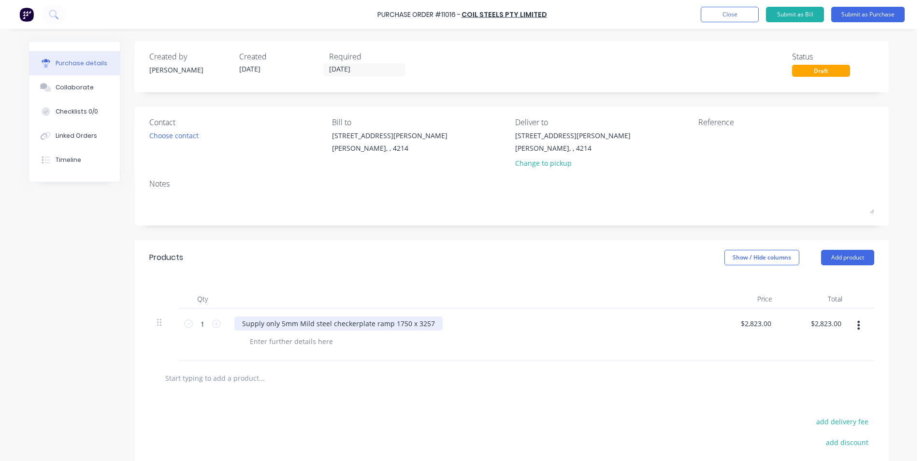
click at [274, 322] on div "Supply only 5mm Mild steel checkerplate ramp 1750 x 3257" at bounding box center [338, 324] width 208 height 14
click at [391, 324] on div "5mm Mild steel checkerplate ramp 1750 x 3257" at bounding box center [318, 324] width 169 height 14
click at [715, 16] on button "Close" at bounding box center [730, 14] width 58 height 15
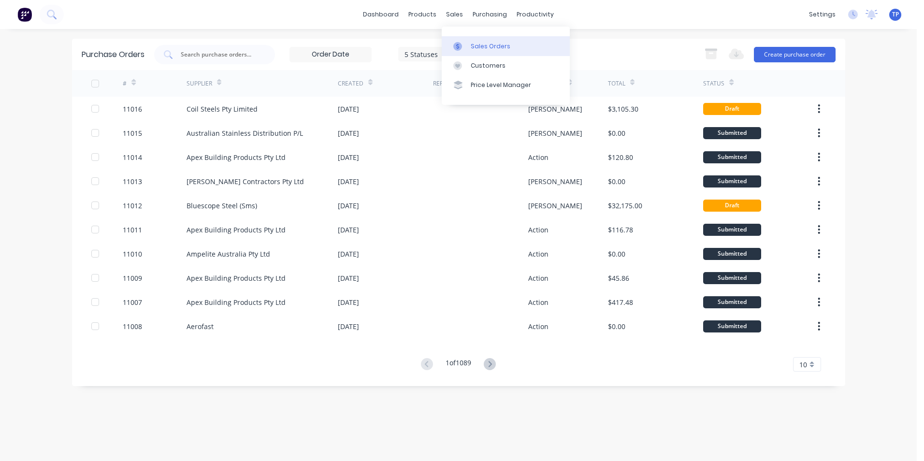
click at [482, 45] on div "Sales Orders" at bounding box center [491, 46] width 40 height 9
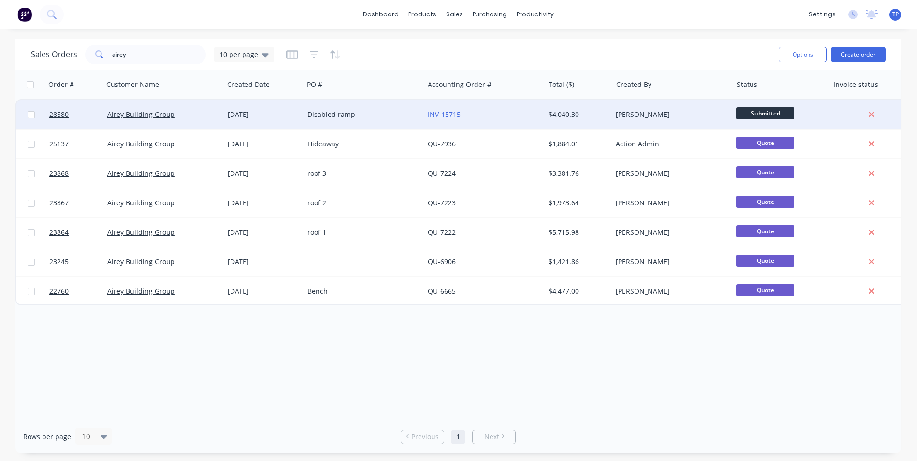
click at [195, 113] on div "Airey Building Group" at bounding box center [160, 115] width 107 height 10
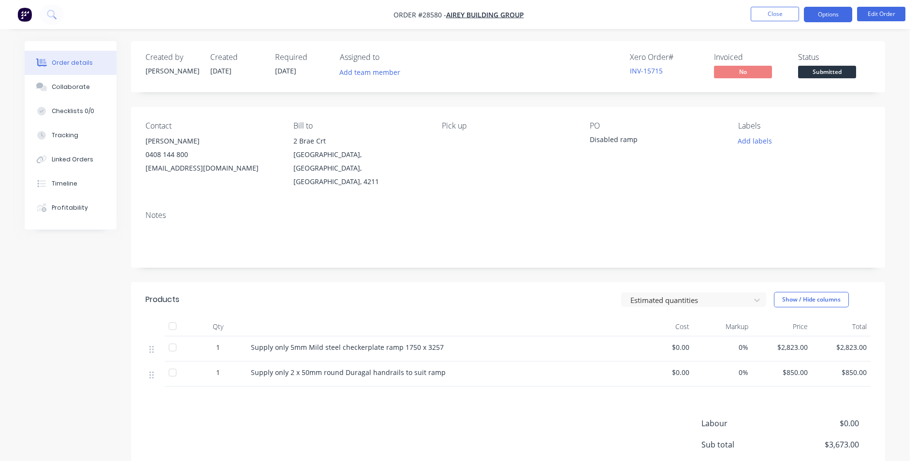
click at [831, 17] on button "Options" at bounding box center [828, 14] width 48 height 15
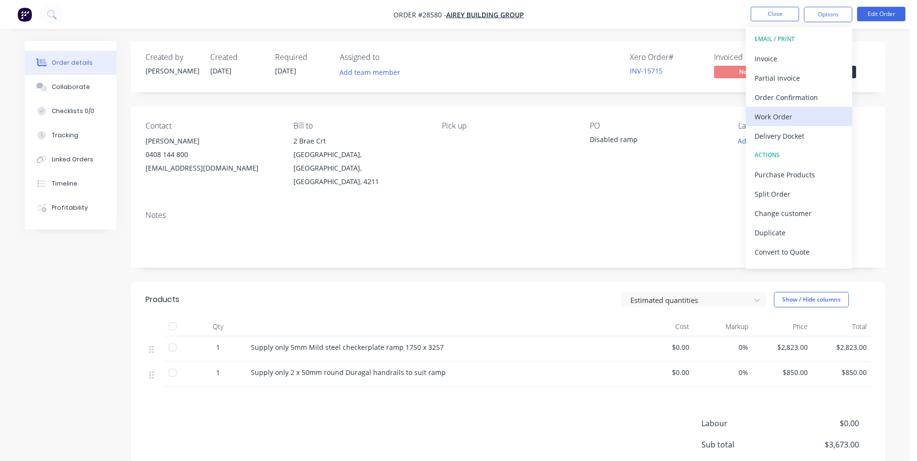
click at [782, 117] on div "Work Order" at bounding box center [798, 117] width 89 height 14
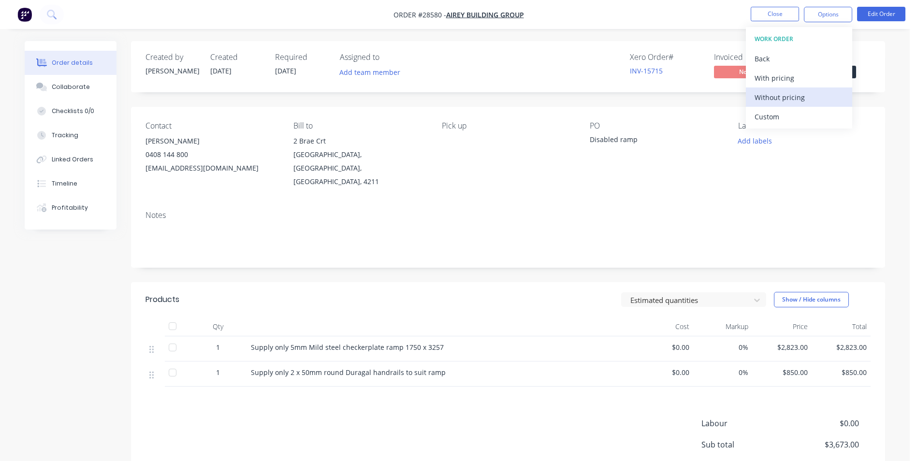
click at [778, 99] on div "Without pricing" at bounding box center [798, 97] width 89 height 14
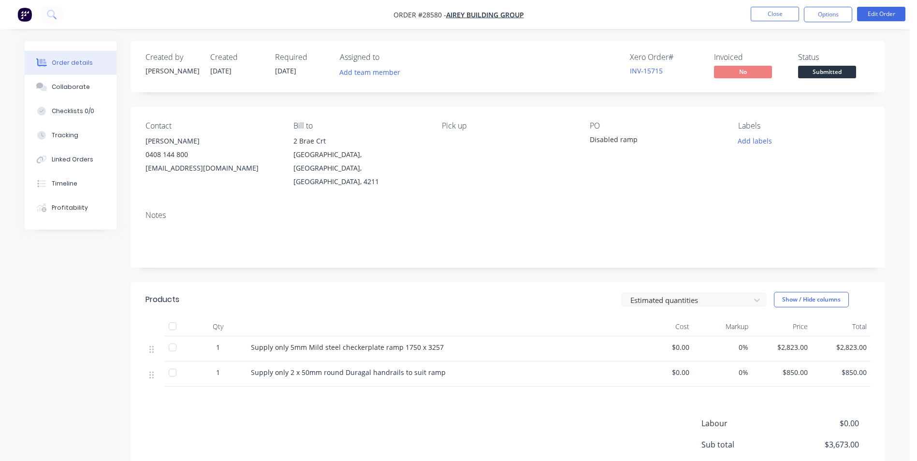
click at [502, 258] on div "Created by [PERSON_NAME] Created [DATE] Required [DATE] Assigned to Add team me…" at bounding box center [508, 292] width 754 height 503
click at [764, 14] on button "Close" at bounding box center [775, 14] width 48 height 14
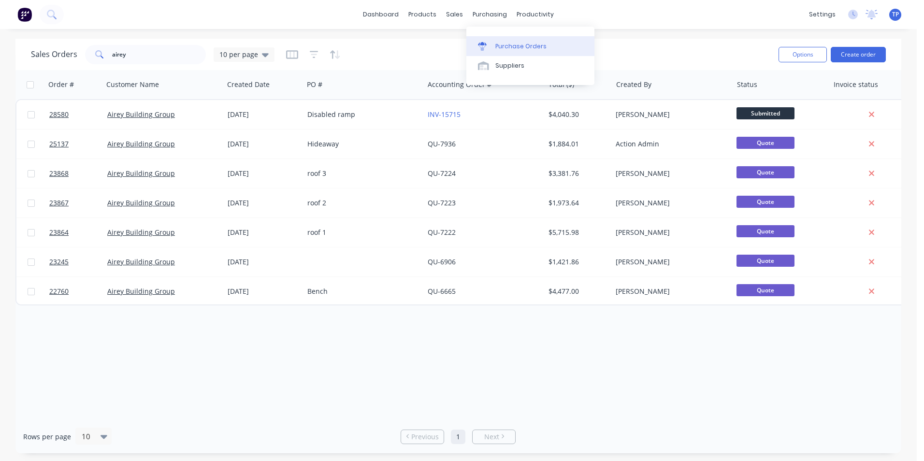
click at [503, 46] on div "Purchase Orders" at bounding box center [520, 46] width 51 height 9
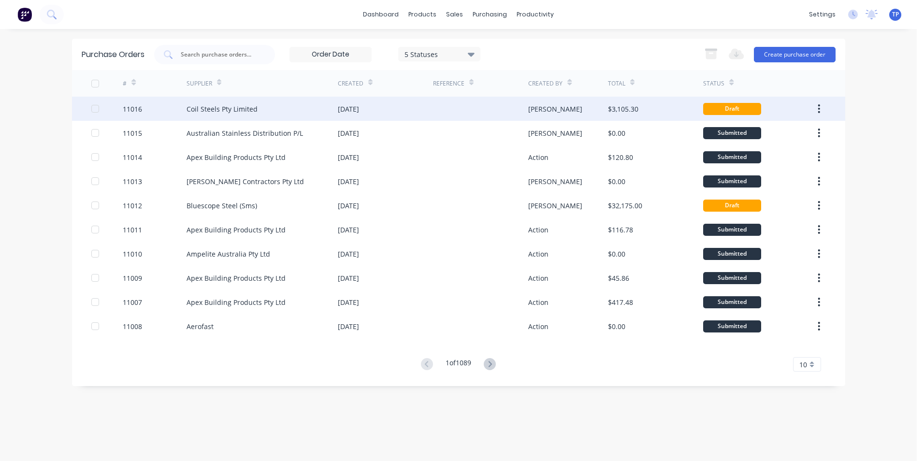
click at [290, 109] on div "Coil Steels Pty Limited" at bounding box center [262, 109] width 151 height 24
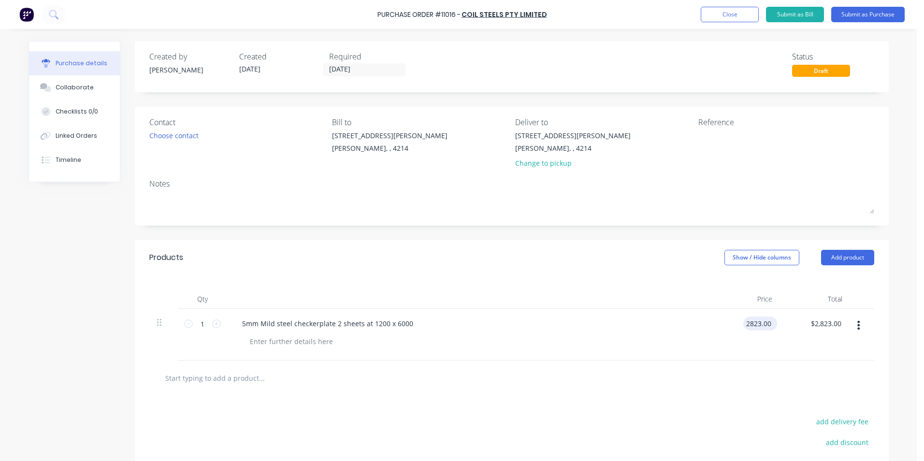
click at [768, 323] on input "2823.00" at bounding box center [758, 324] width 30 height 14
type input "2"
type input "$0.00"
click at [695, 378] on div at bounding box center [511, 377] width 709 height 19
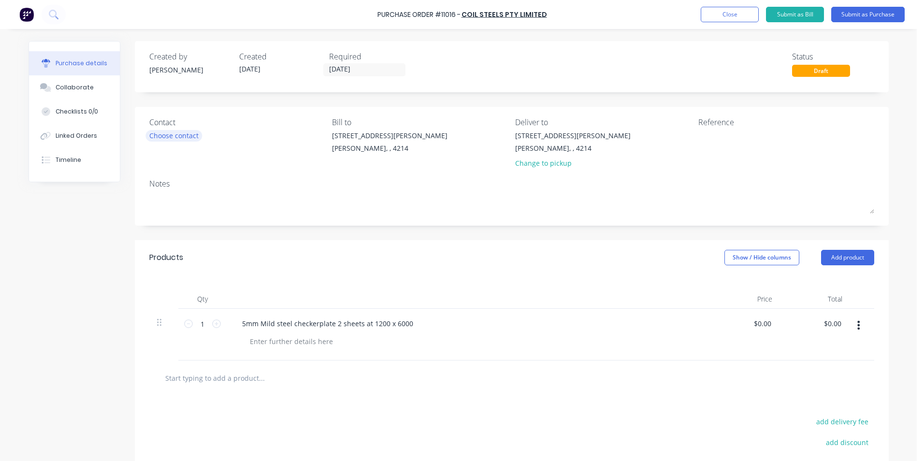
click at [173, 136] on div "Choose contact" at bounding box center [173, 135] width 49 height 10
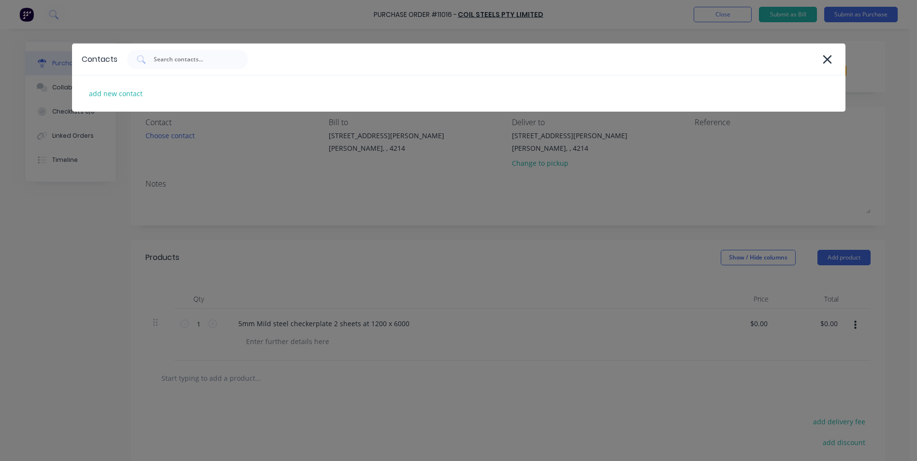
click at [171, 137] on div "Contacts add new contact" at bounding box center [458, 230] width 917 height 461
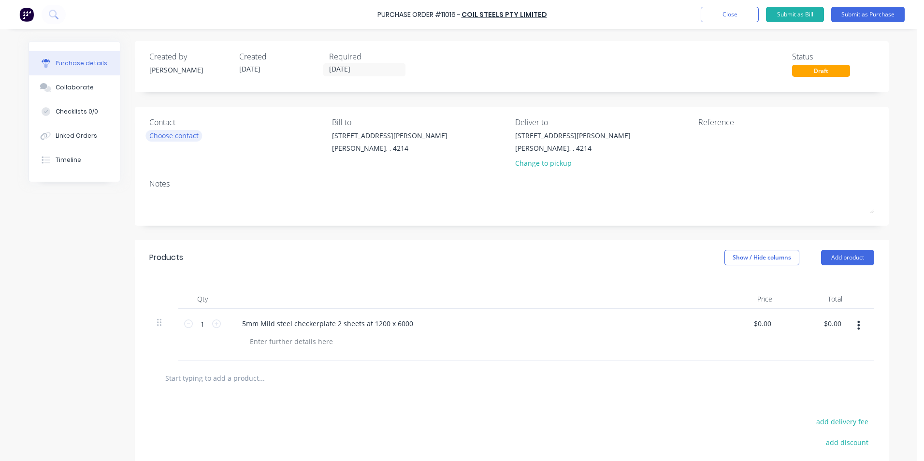
click at [177, 136] on div "Choose contact" at bounding box center [173, 135] width 49 height 10
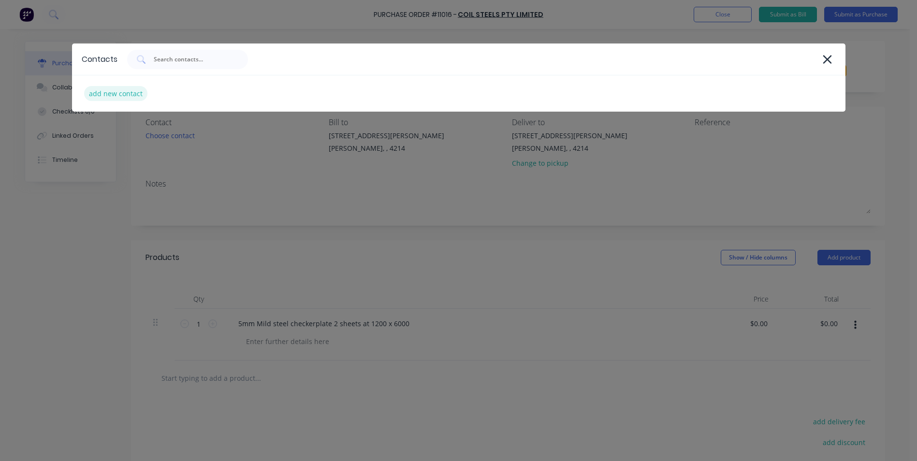
click at [115, 91] on div "add new contact" at bounding box center [115, 93] width 63 height 15
select select "AU"
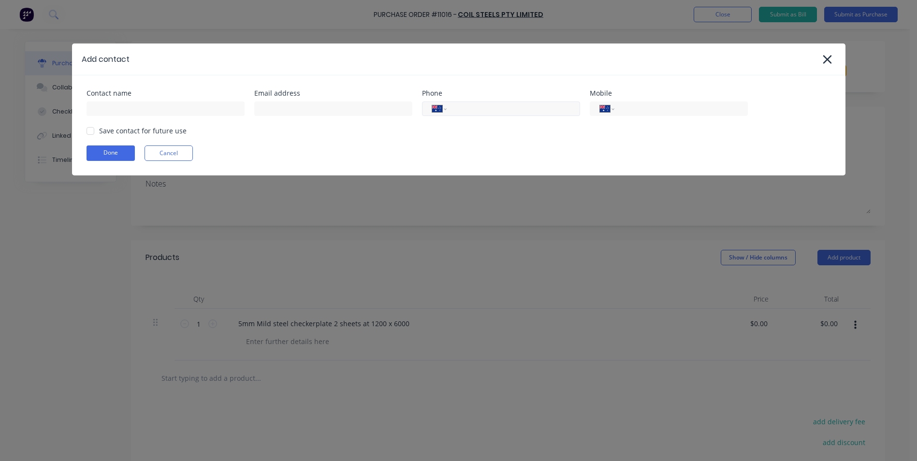
click at [502, 111] on input "tel" at bounding box center [511, 108] width 116 height 11
click at [470, 109] on input "37111300" at bounding box center [511, 108] width 116 height 11
click at [456, 108] on input "37111300" at bounding box center [511, 108] width 116 height 11
type input "[PHONE_NUMBER]"
click at [508, 143] on div "Contact name Email address Phone International [GEOGRAPHIC_DATA] [GEOGRAPHIC_DA…" at bounding box center [458, 125] width 773 height 100
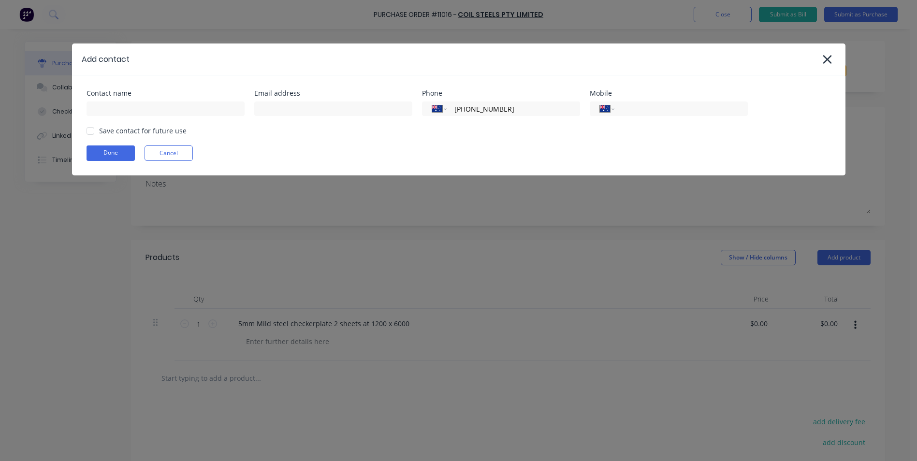
click at [90, 133] on div at bounding box center [90, 130] width 19 height 19
click at [124, 152] on button "Done" at bounding box center [111, 152] width 48 height 15
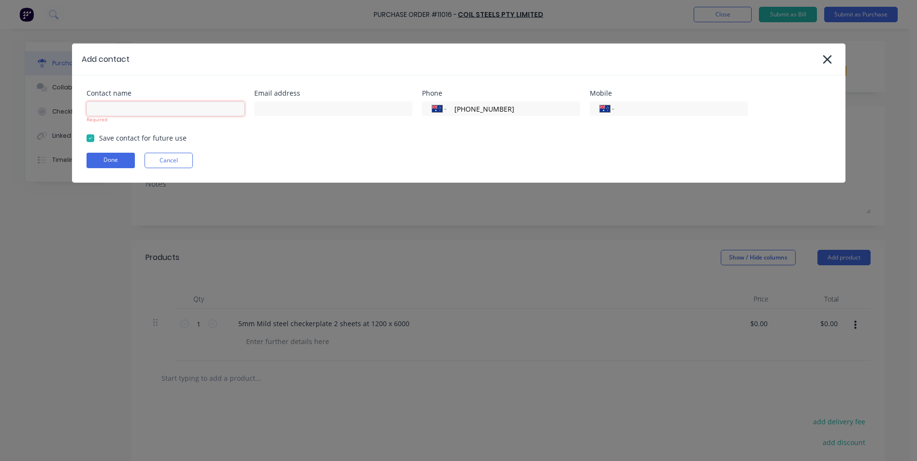
click at [123, 107] on input at bounding box center [166, 108] width 158 height 14
type input "[PERSON_NAME]"
click at [118, 159] on button "Done" at bounding box center [111, 160] width 48 height 15
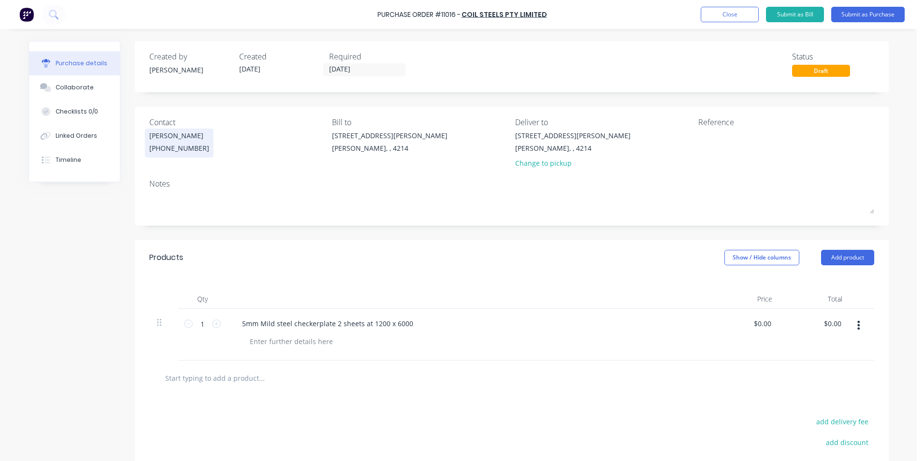
click at [176, 135] on div "[PERSON_NAME]" at bounding box center [179, 135] width 60 height 10
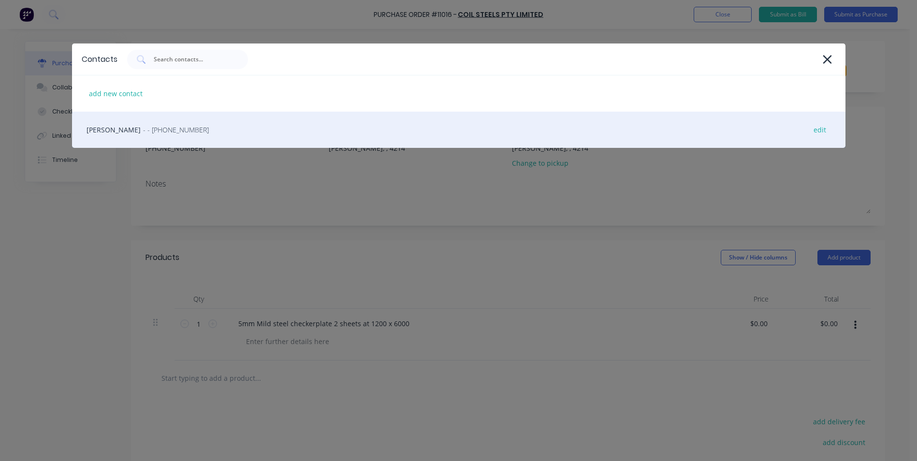
click at [143, 128] on span "- - [PHONE_NUMBER]" at bounding box center [176, 130] width 66 height 10
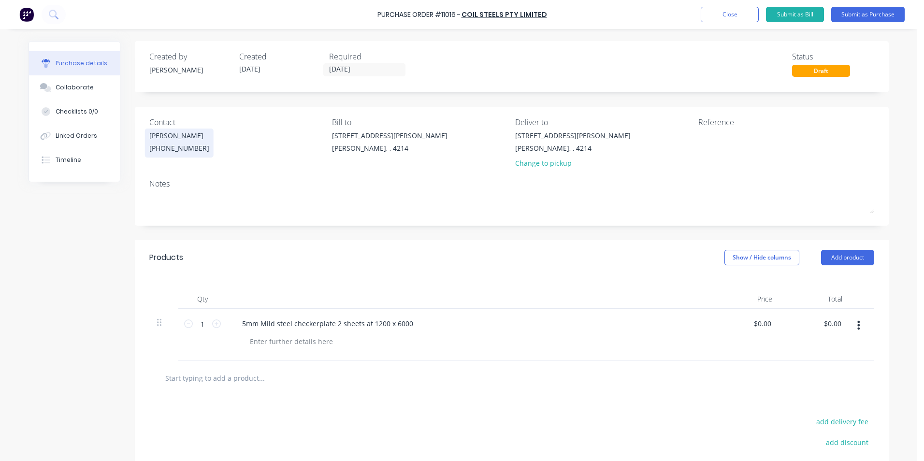
click at [164, 136] on div "[PERSON_NAME]" at bounding box center [179, 135] width 60 height 10
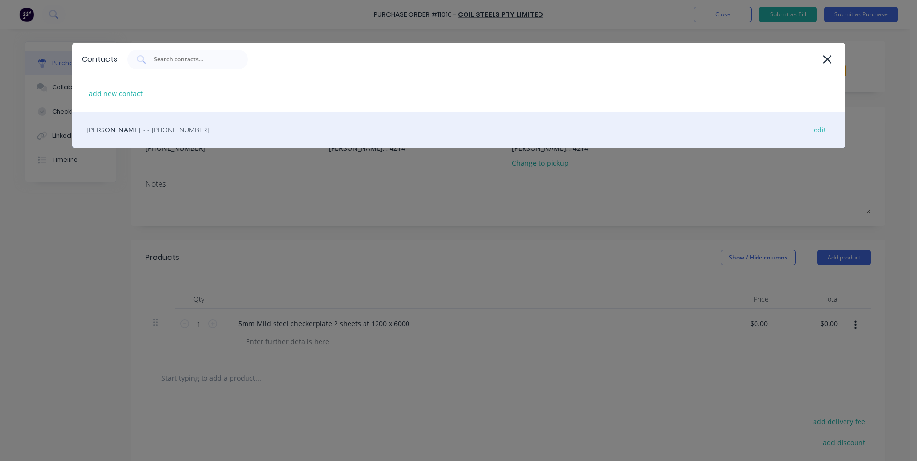
click at [143, 133] on span "- - [PHONE_NUMBER]" at bounding box center [176, 130] width 66 height 10
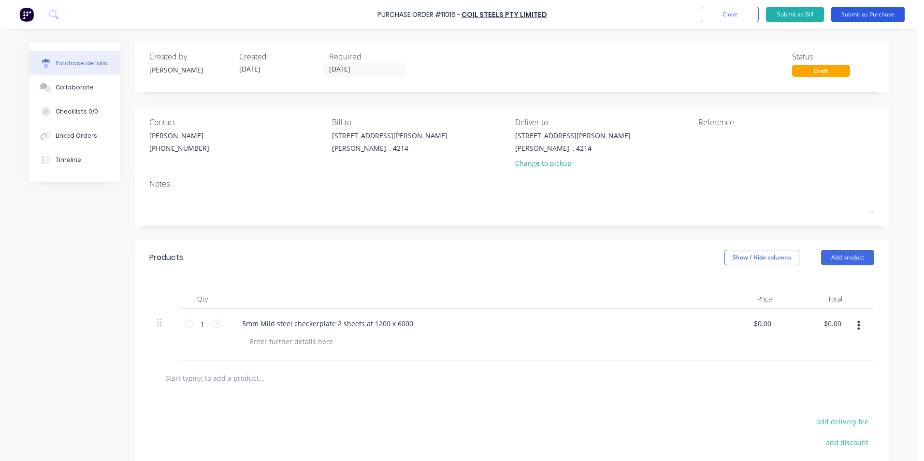
click at [856, 13] on button "Submit as Purchase" at bounding box center [867, 14] width 73 height 15
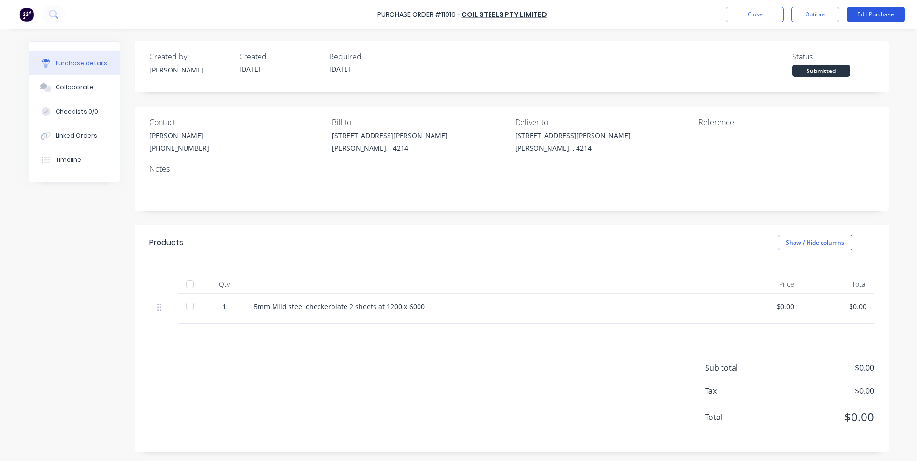
click at [883, 13] on button "Edit Purchase" at bounding box center [876, 14] width 58 height 15
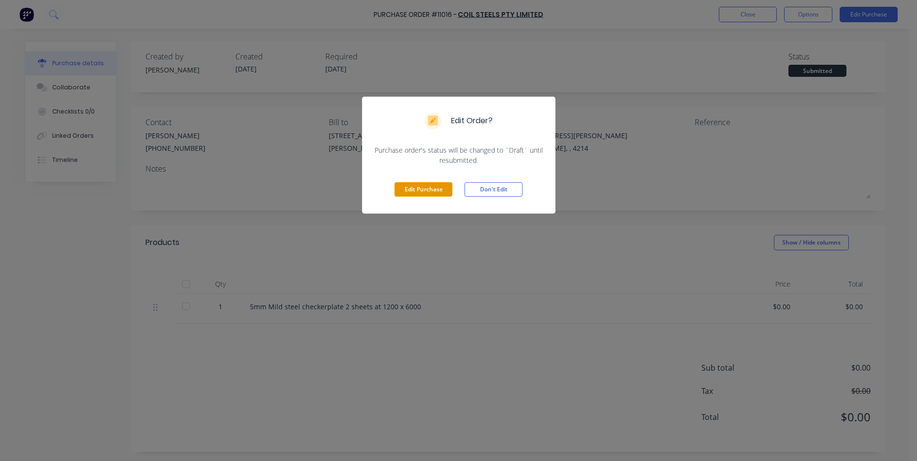
click at [427, 186] on button "Edit Purchase" at bounding box center [423, 189] width 58 height 14
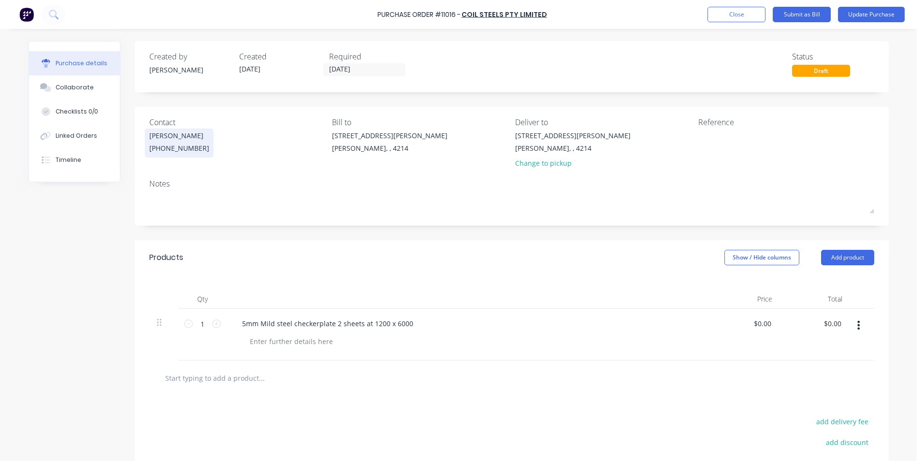
click at [166, 132] on div "[PERSON_NAME]" at bounding box center [179, 135] width 60 height 10
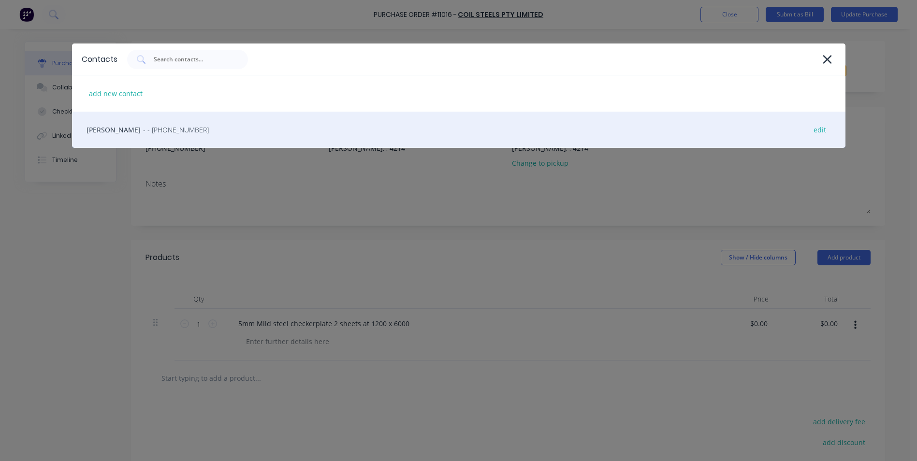
click at [105, 130] on div "[PERSON_NAME] - - [PHONE_NUMBER] edit" at bounding box center [458, 130] width 773 height 36
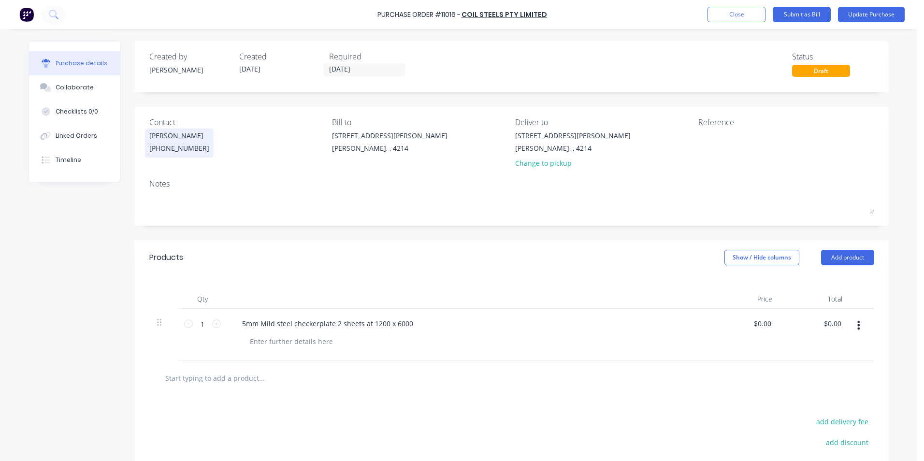
click at [172, 138] on div "[PERSON_NAME]" at bounding box center [179, 135] width 60 height 10
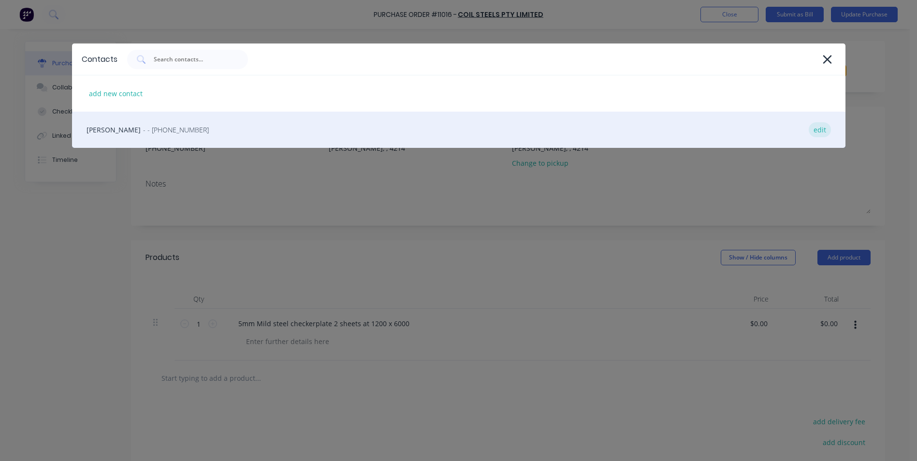
click at [811, 130] on div "edit" at bounding box center [820, 129] width 22 height 15
select select "AU"
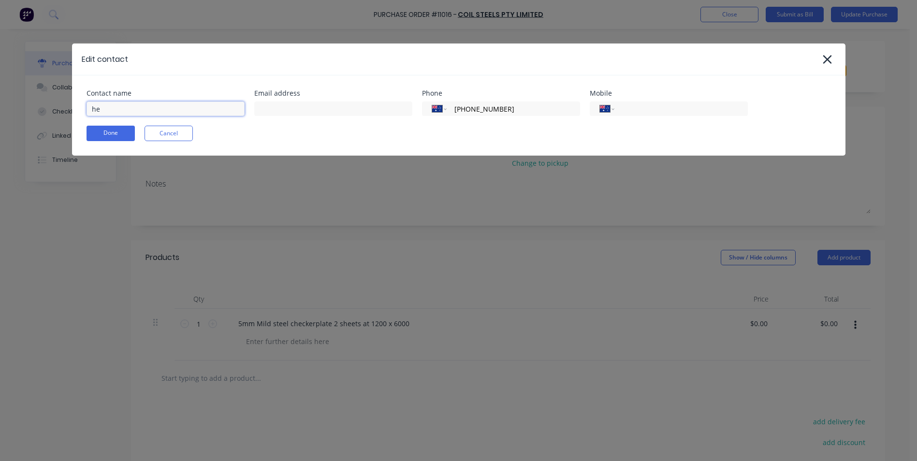
type input "h"
type input "[PERSON_NAME]"
click at [122, 137] on button "Done" at bounding box center [111, 133] width 48 height 15
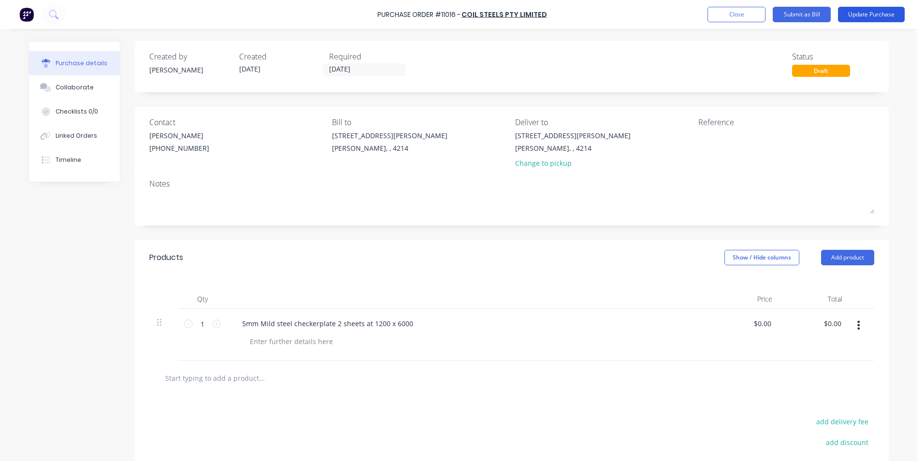
click at [853, 15] on button "Update Purchase" at bounding box center [871, 14] width 67 height 15
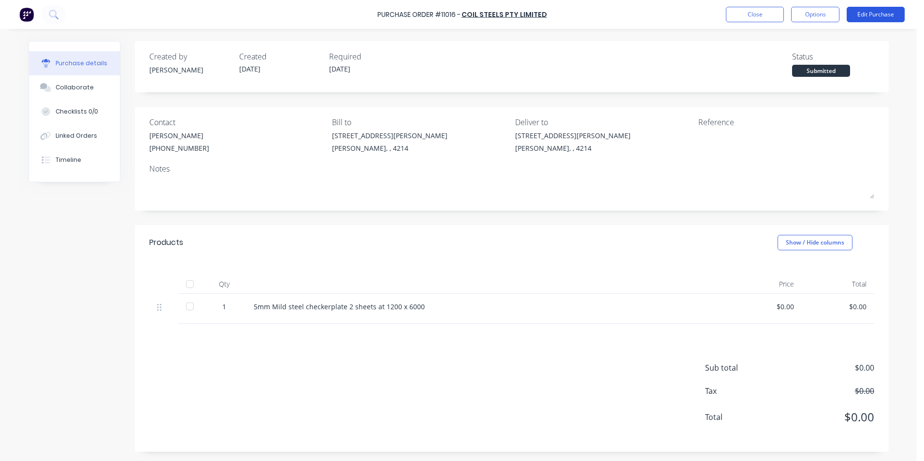
click at [860, 9] on button "Edit Purchase" at bounding box center [876, 14] width 58 height 15
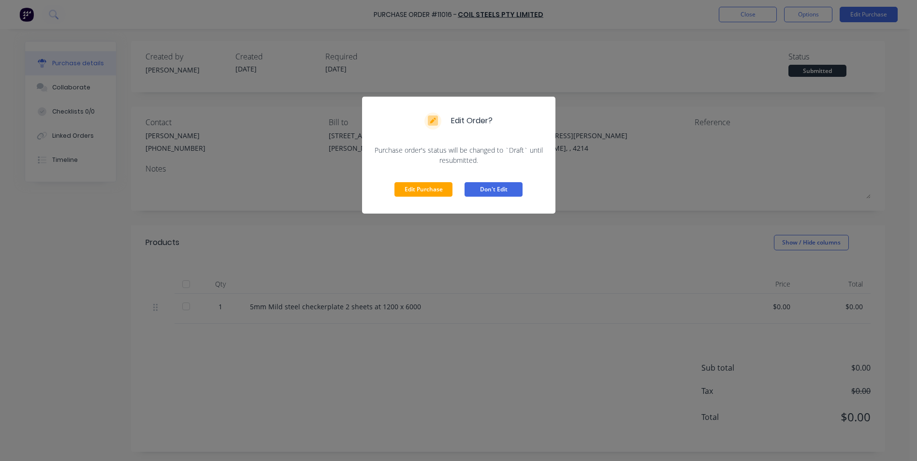
click at [504, 194] on button "Don't Edit" at bounding box center [493, 189] width 58 height 14
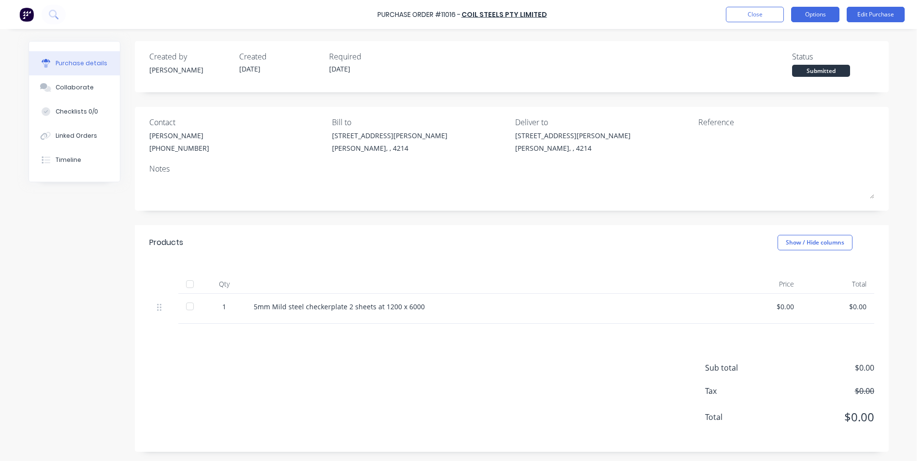
click at [823, 16] on button "Options" at bounding box center [815, 14] width 48 height 15
click at [718, 36] on div "Purchase details Collaborate Checklists 0/0 Linked Orders Timeline Created by […" at bounding box center [459, 216] width 880 height 413
click at [886, 15] on button "Edit Purchase" at bounding box center [876, 14] width 58 height 15
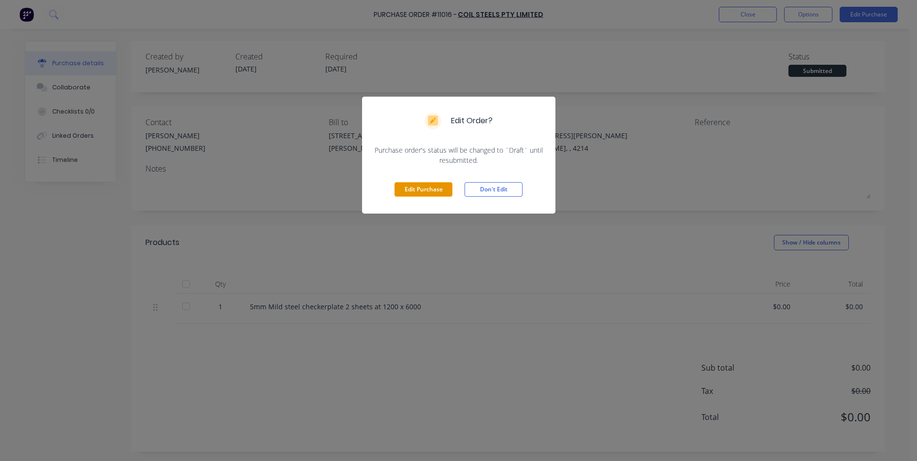
click at [425, 188] on button "Edit Purchase" at bounding box center [423, 189] width 58 height 14
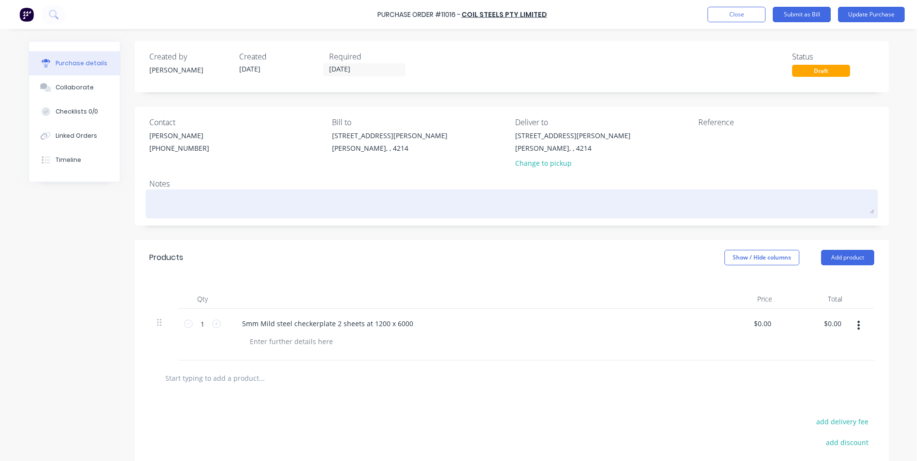
click at [166, 195] on textarea at bounding box center [511, 203] width 725 height 22
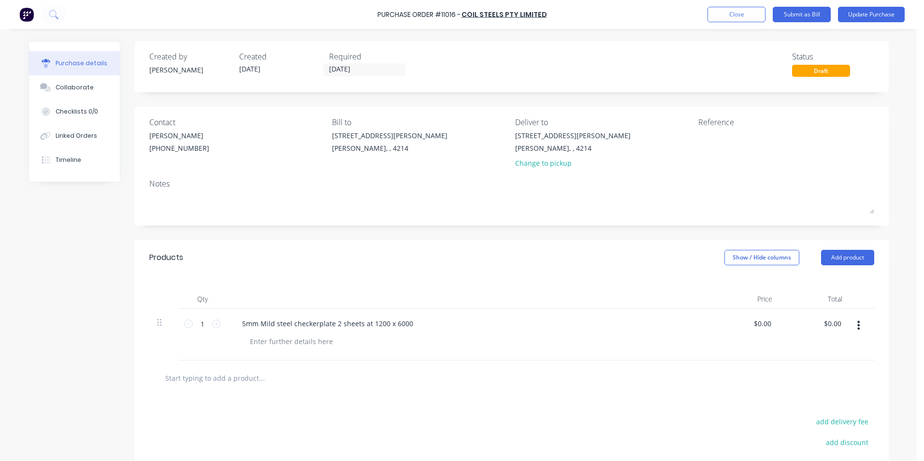
type textarea "x"
type textarea "A"
type textarea "x"
type textarea "Ai"
type textarea "x"
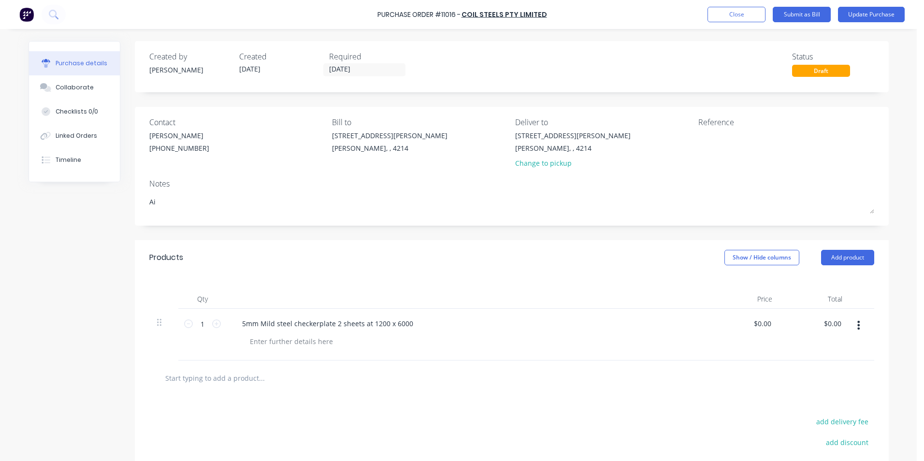
type textarea "Air"
type textarea "x"
type textarea "Aire"
type textarea "x"
type textarea "Airey"
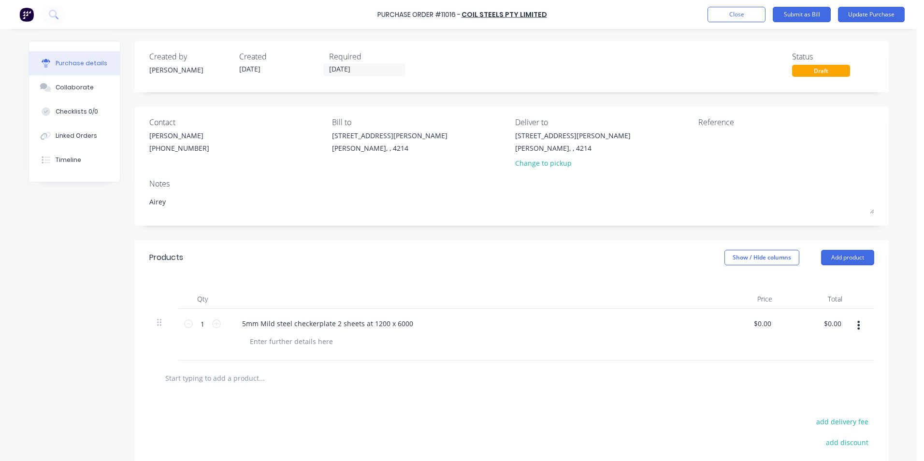
type textarea "x"
type textarea "Airey"
type textarea "x"
type textarea "Airey P"
type textarea "x"
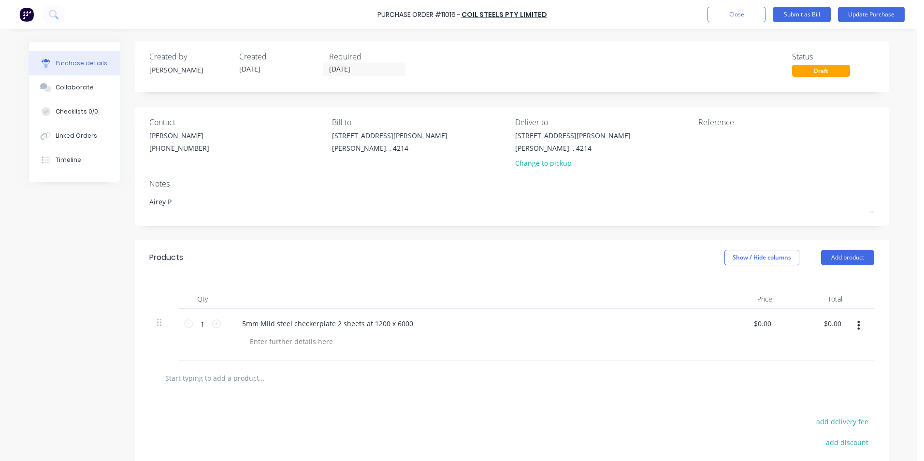
type textarea "[PERSON_NAME]"
type textarea "x"
type textarea "Airey Pro"
type textarea "x"
type textarea "Airey Proj"
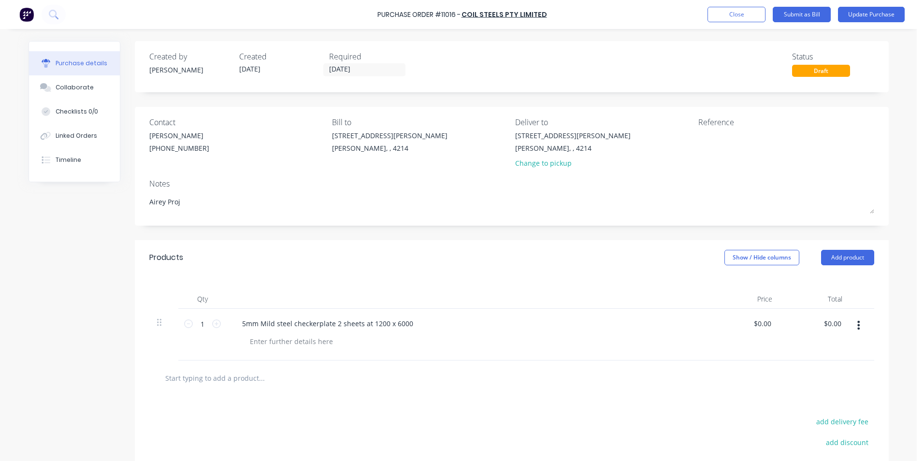
type textarea "x"
type textarea "Airey Proje"
type textarea "x"
type textarea "Airey Projec"
type textarea "x"
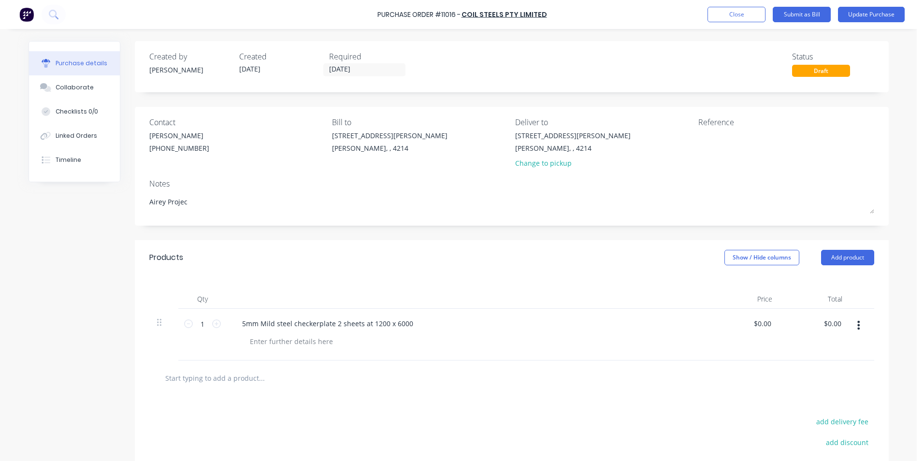
type textarea "Airey Project"
type textarea "x"
type textarea "Airey Projects"
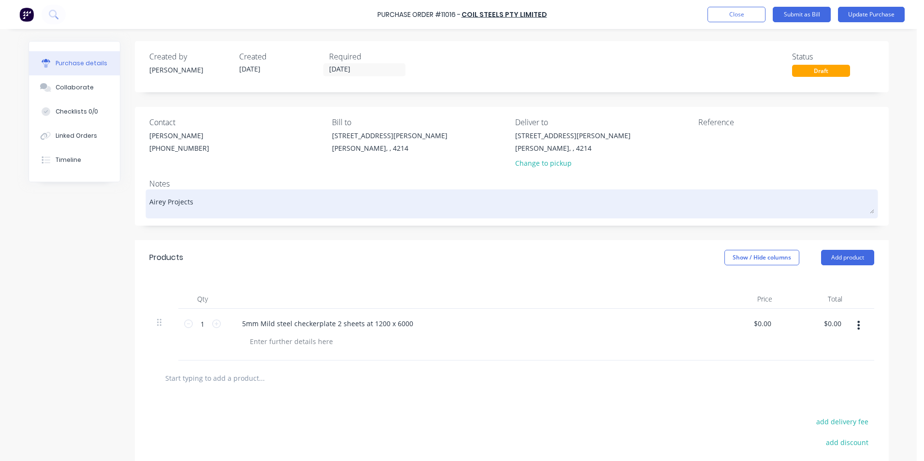
type textarea "x"
type textarea "Airey Projects"
type textarea "x"
type textarea "Airey Projects #"
type textarea "x"
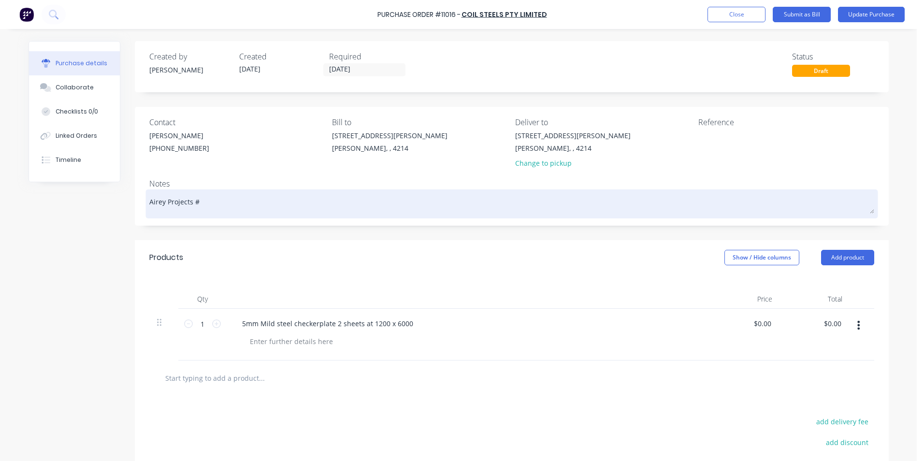
type textarea "Airey Projects #2"
type textarea "x"
type textarea "Airey Projects #28"
type textarea "x"
type textarea "Airey Projects #285"
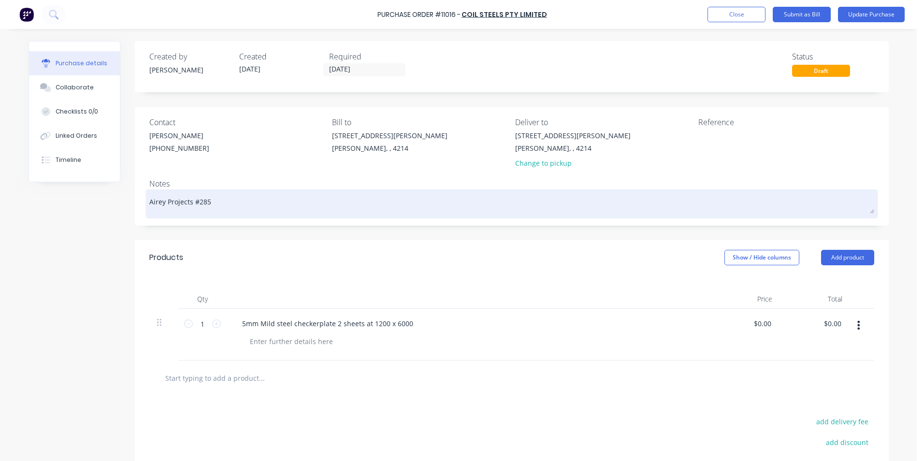
type textarea "x"
type textarea "Airey Projects #2858"
type textarea "x"
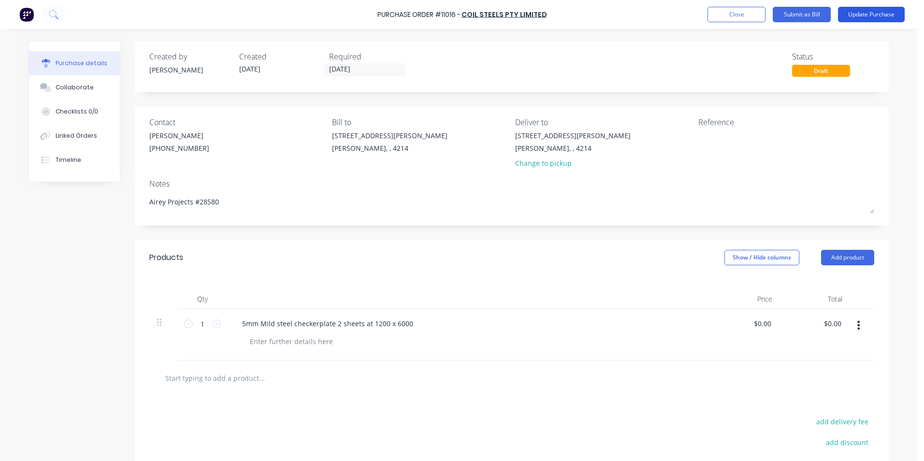
type textarea "Airey Projects #28580"
type textarea "x"
type textarea "Airey Projects #28580"
click at [886, 12] on button "Update Purchase" at bounding box center [871, 14] width 67 height 15
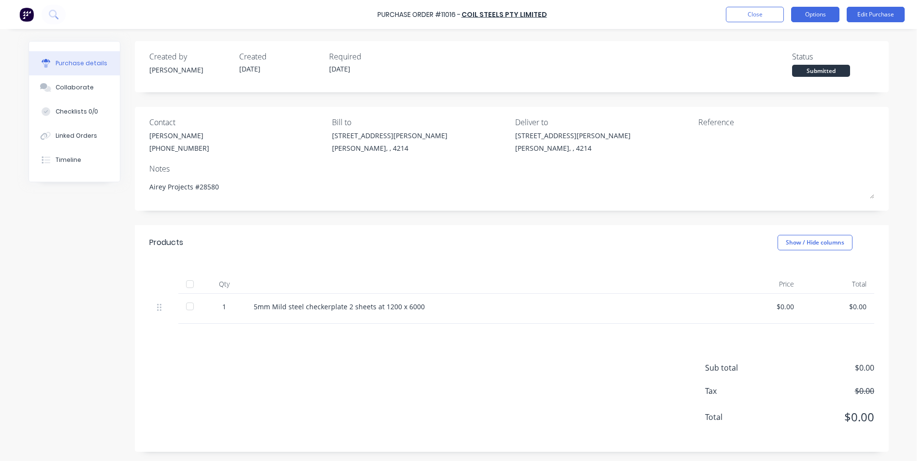
click at [812, 10] on button "Options" at bounding box center [815, 14] width 48 height 15
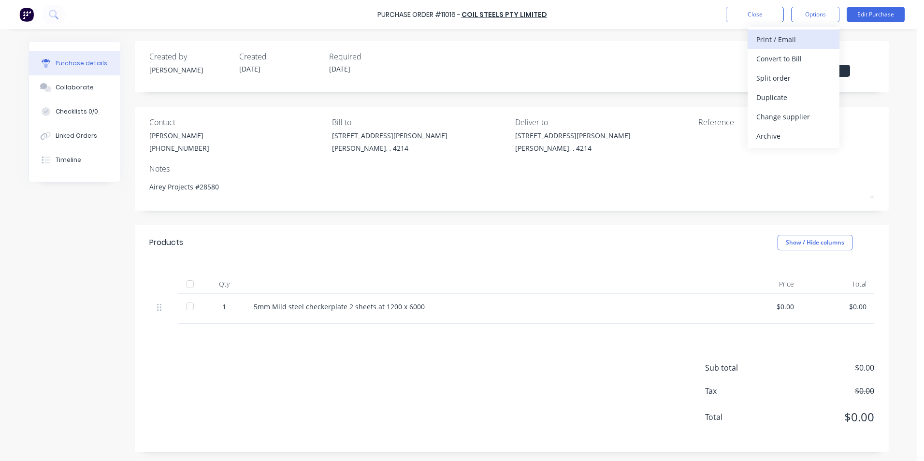
click at [780, 40] on div "Print / Email" at bounding box center [793, 39] width 74 height 14
click at [788, 76] on div "Without pricing" at bounding box center [793, 78] width 74 height 14
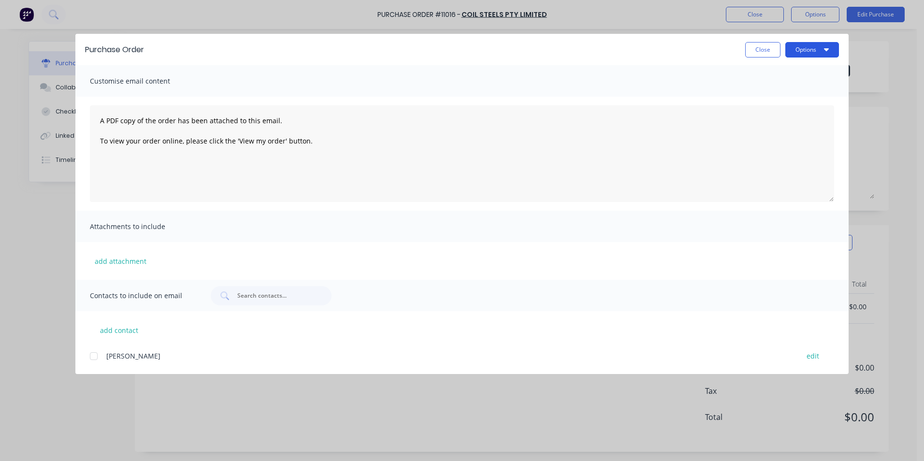
click at [802, 46] on button "Options" at bounding box center [812, 49] width 54 height 15
click at [778, 90] on div "Print" at bounding box center [793, 94] width 74 height 14
click at [765, 53] on button "Close" at bounding box center [762, 49] width 35 height 15
type textarea "x"
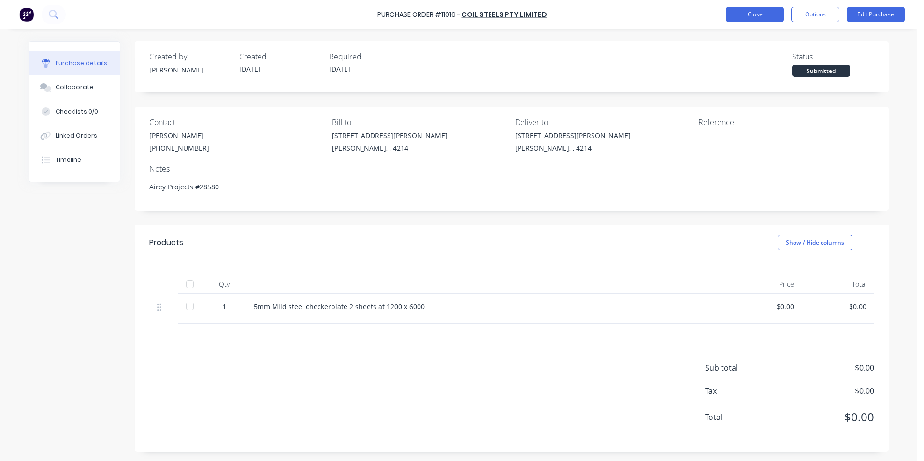
click at [756, 11] on button "Close" at bounding box center [755, 14] width 58 height 15
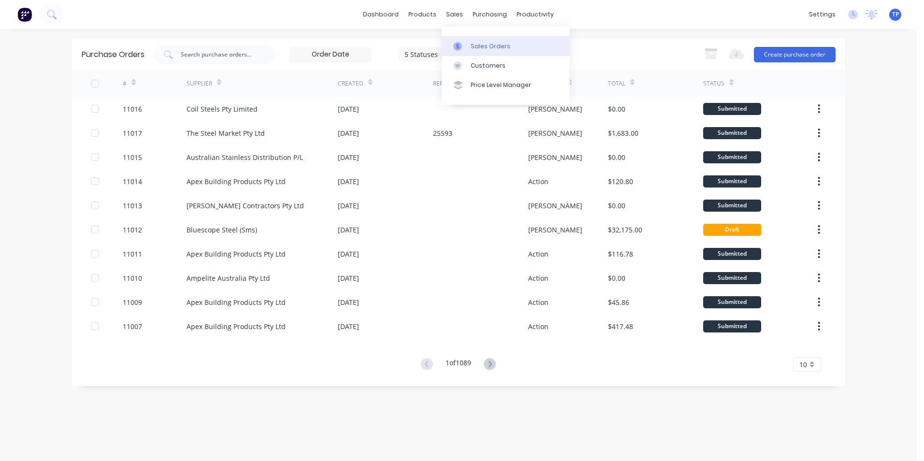
click at [484, 47] on div "Sales Orders" at bounding box center [491, 46] width 40 height 9
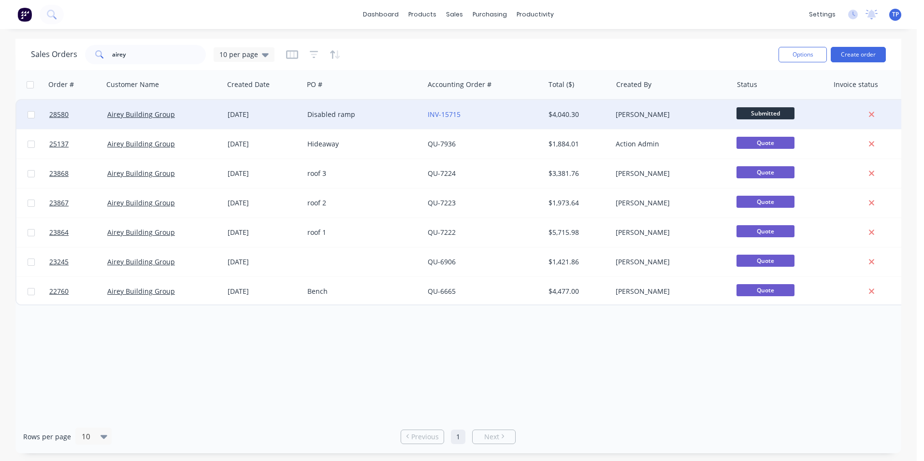
click at [394, 114] on div "Disabled ramp" at bounding box center [360, 115] width 107 height 10
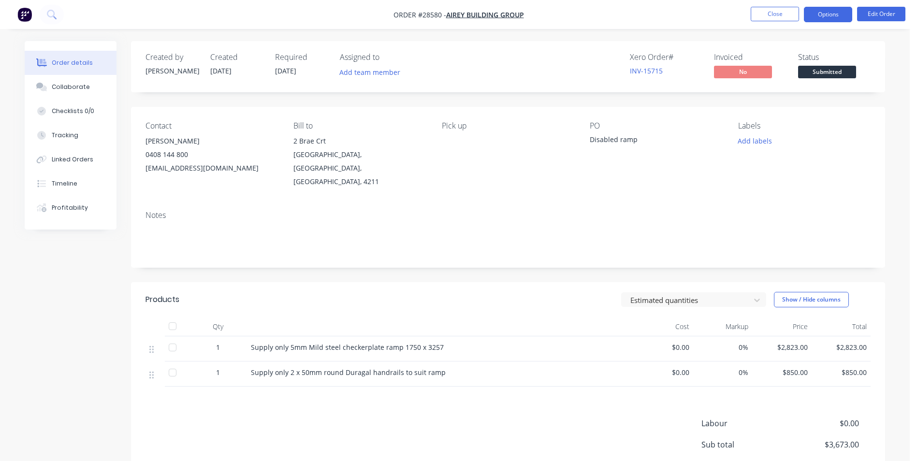
click at [846, 11] on button "Options" at bounding box center [828, 14] width 48 height 15
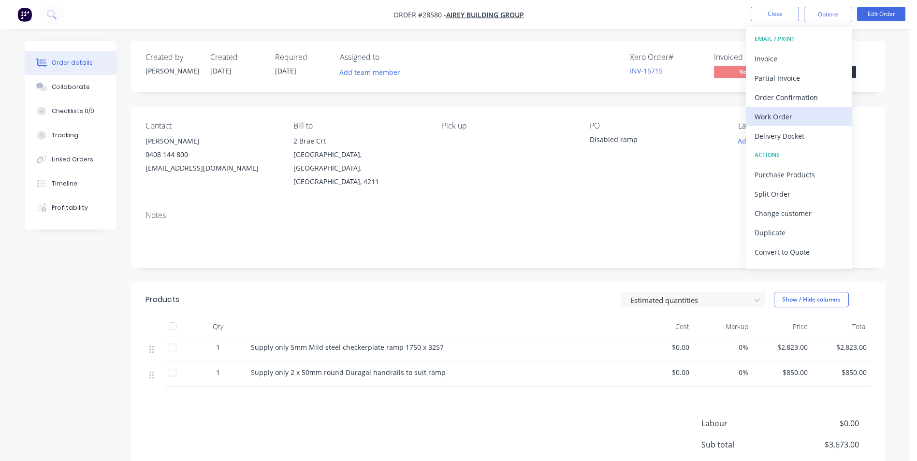
click at [782, 120] on div "Work Order" at bounding box center [798, 117] width 89 height 14
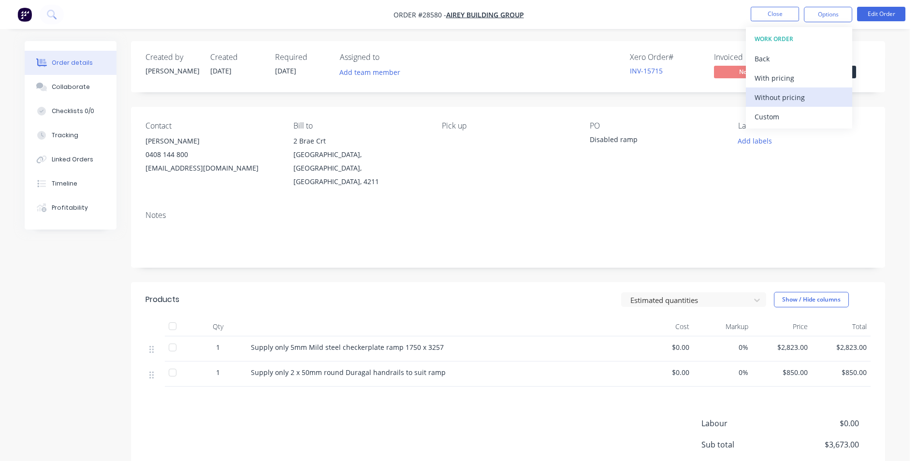
click at [783, 100] on div "Without pricing" at bounding box center [798, 97] width 89 height 14
